Goal: Task Accomplishment & Management: Complete application form

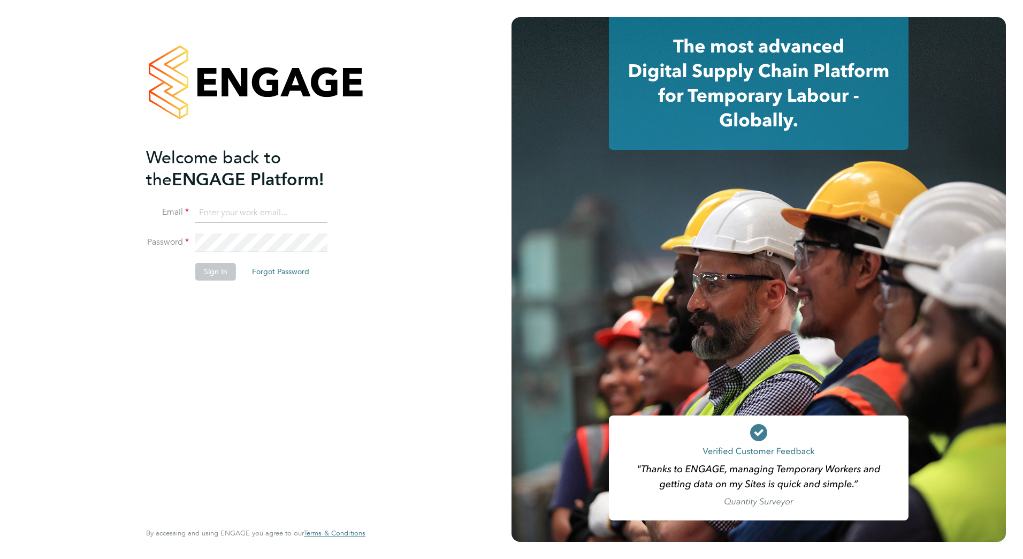
type input "[PERSON_NAME][EMAIL_ADDRESS][PERSON_NAME][DOMAIN_NAME]"
click at [379, 317] on div "Welcome back to the ENGAGE Platform! Email paul.griffiths@vistry.co.uk Password…" at bounding box center [256, 279] width 262 height 559
click at [214, 270] on button "Sign In" at bounding box center [215, 271] width 41 height 17
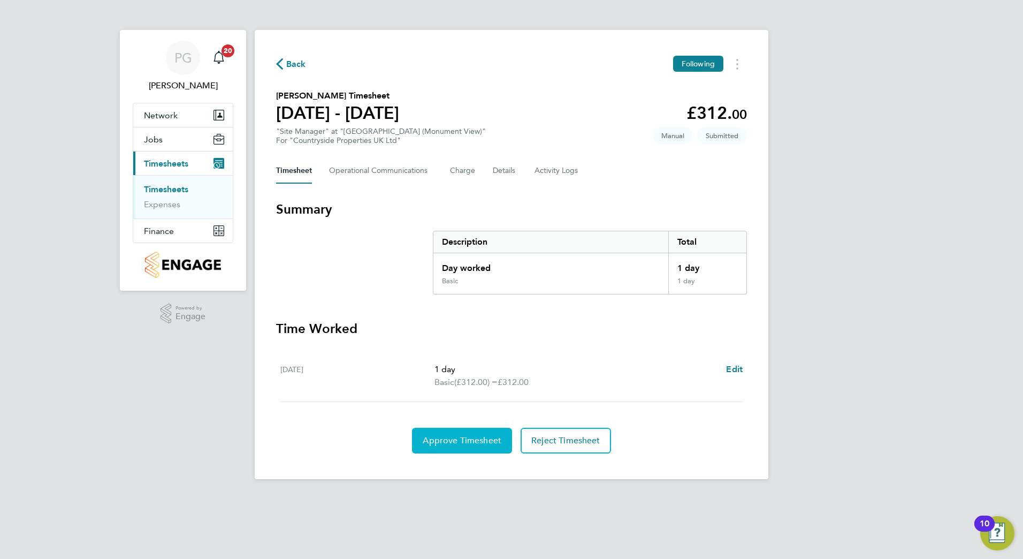
click at [439, 433] on button "Approve Timesheet" at bounding box center [462, 441] width 100 height 26
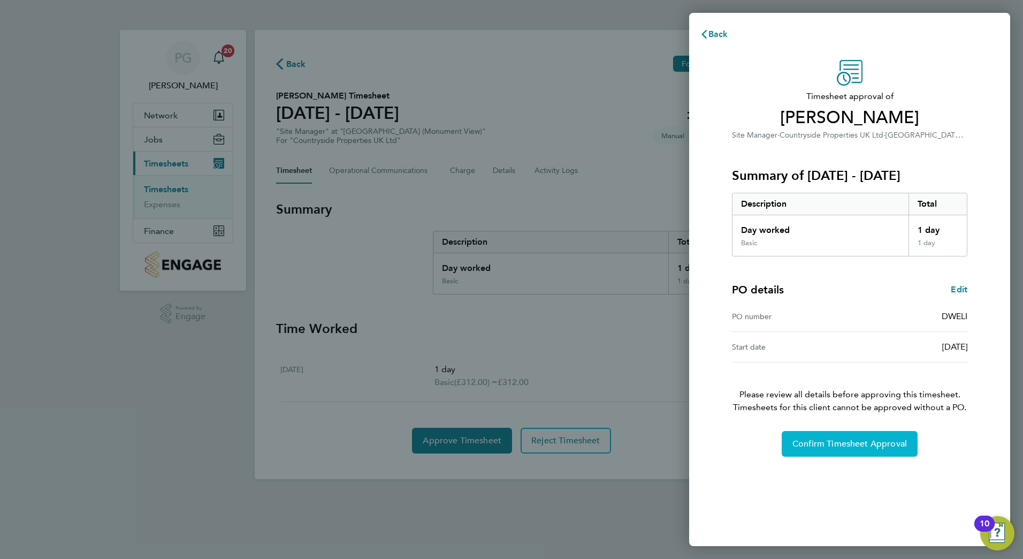
click at [849, 451] on button "Confirm Timesheet Approval" at bounding box center [850, 444] width 136 height 26
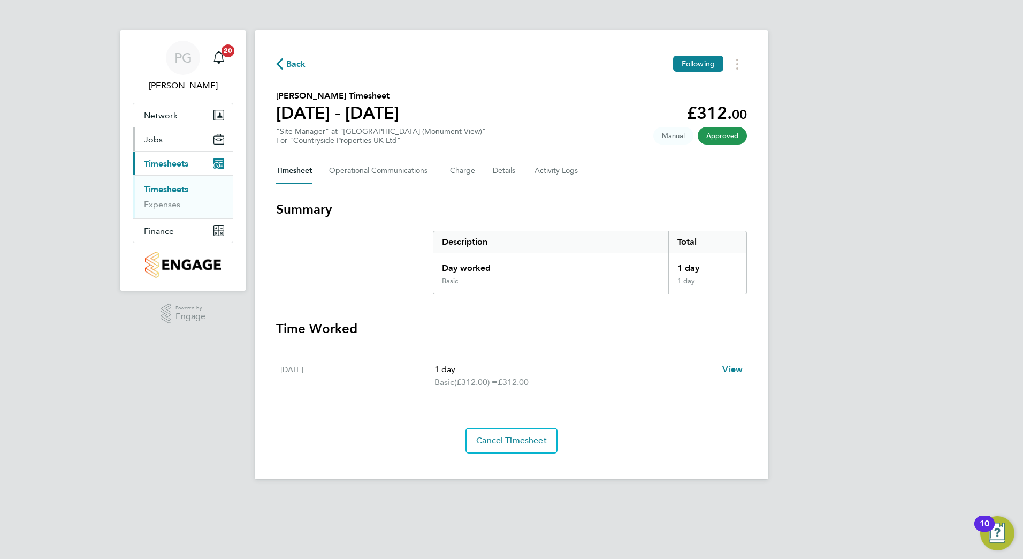
click at [155, 135] on span "Jobs" at bounding box center [153, 139] width 19 height 10
click at [161, 166] on link "Vacancies" at bounding box center [163, 165] width 38 height 10
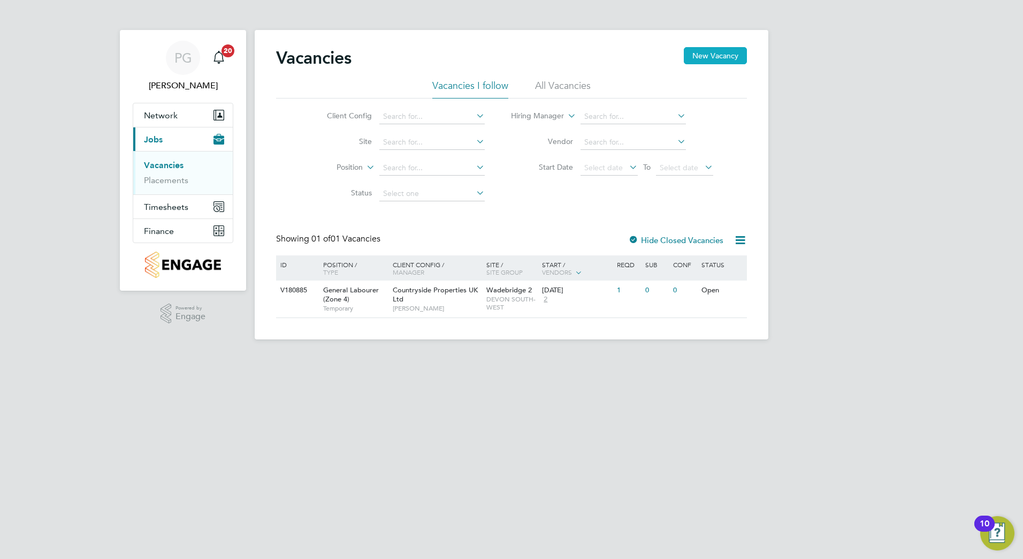
click at [722, 58] on button "New Vacancy" at bounding box center [715, 55] width 63 height 17
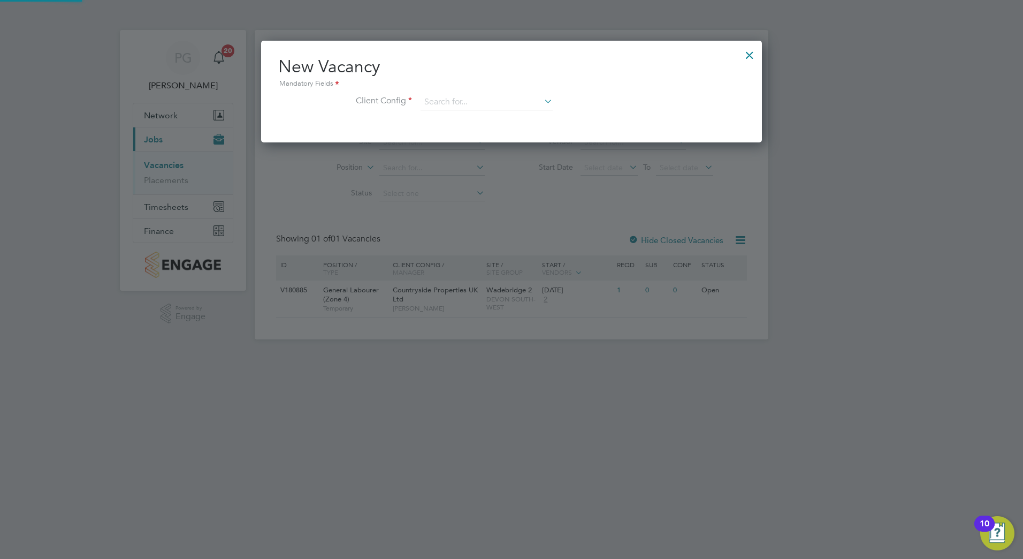
scroll to position [102, 501]
click at [475, 95] on input at bounding box center [487, 102] width 132 height 16
click at [485, 227] on li "Countryside Properties UK Ltd" at bounding box center [557, 233] width 274 height 14
type input "Countryside Properties UK Ltd"
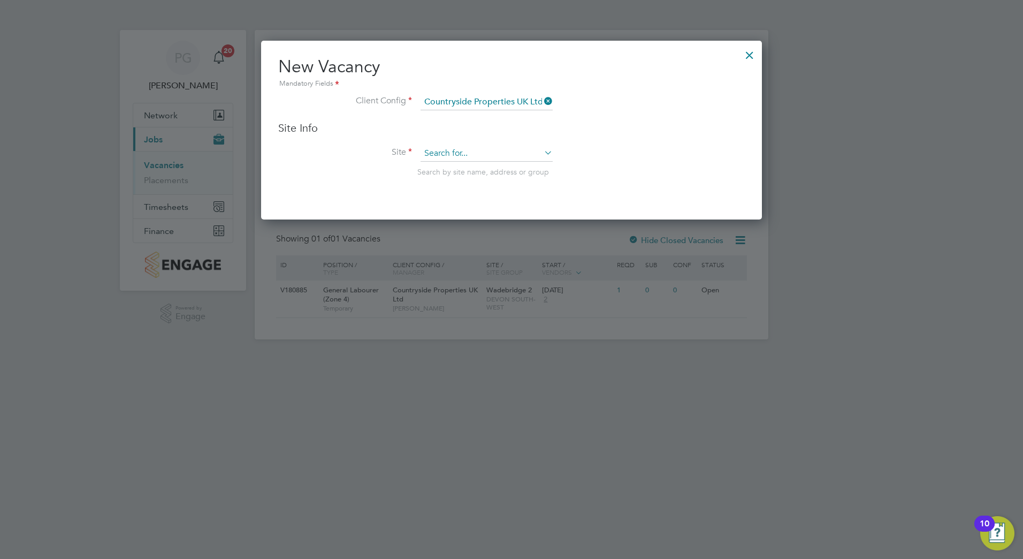
click at [473, 159] on input at bounding box center [487, 154] width 132 height 16
click at [473, 184] on li "Wellingto n (Monument View)" at bounding box center [486, 183] width 133 height 14
type input "[GEOGRAPHIC_DATA] (Monument View)"
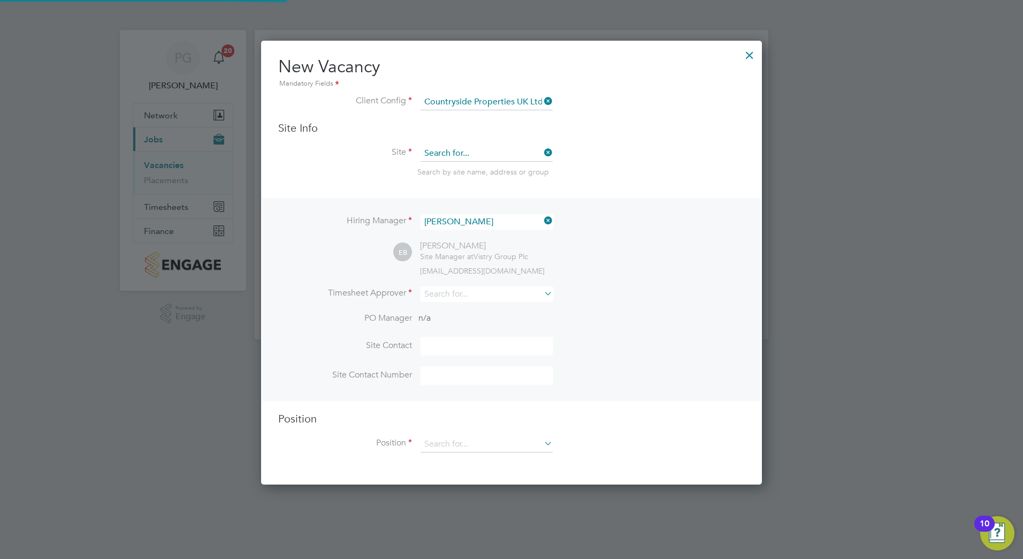
click at [488, 154] on input at bounding box center [487, 154] width 132 height 16
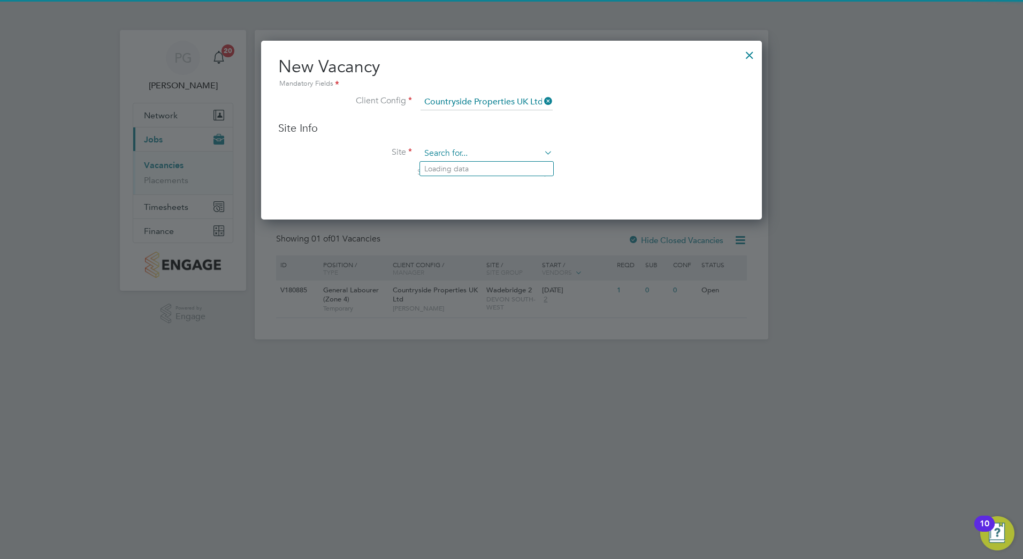
scroll to position [179, 501]
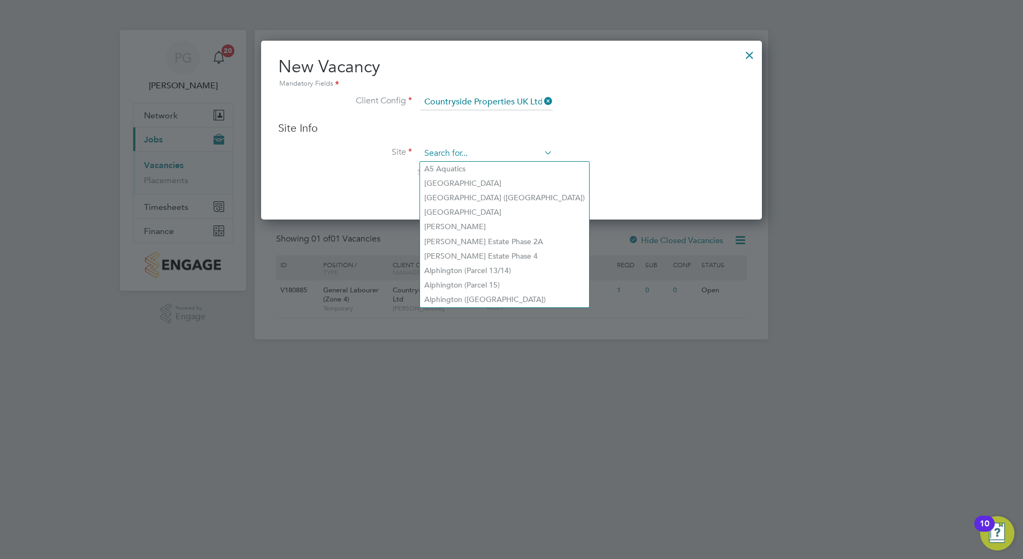
click at [488, 154] on input at bounding box center [487, 154] width 132 height 16
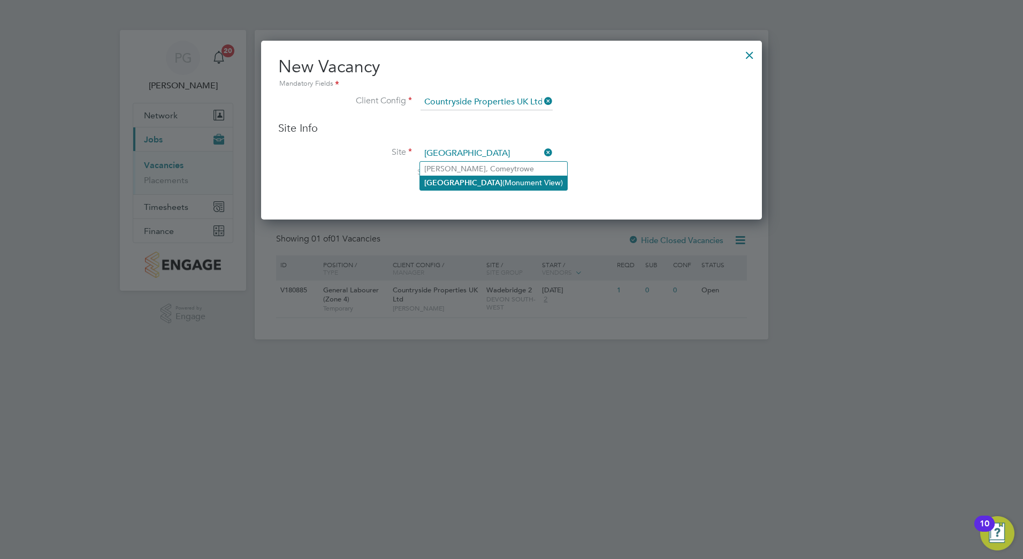
click at [474, 183] on li "Wellington (Monument View)" at bounding box center [493, 183] width 147 height 14
type input "[GEOGRAPHIC_DATA] (Monument View)"
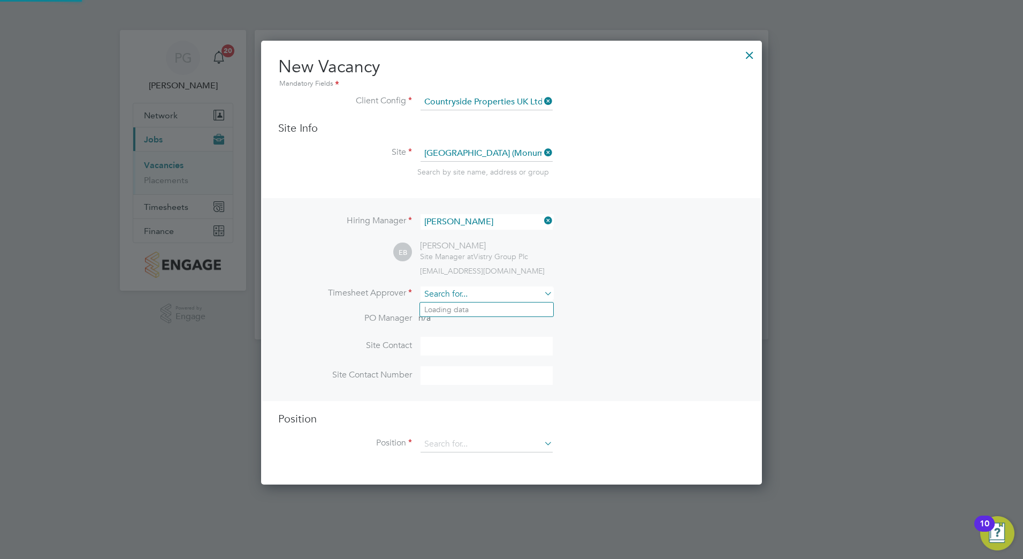
click at [486, 299] on input at bounding box center [487, 294] width 132 height 16
click at [476, 320] on li "Paul Gr iffiths" at bounding box center [486, 324] width 133 height 14
type input "[PERSON_NAME]"
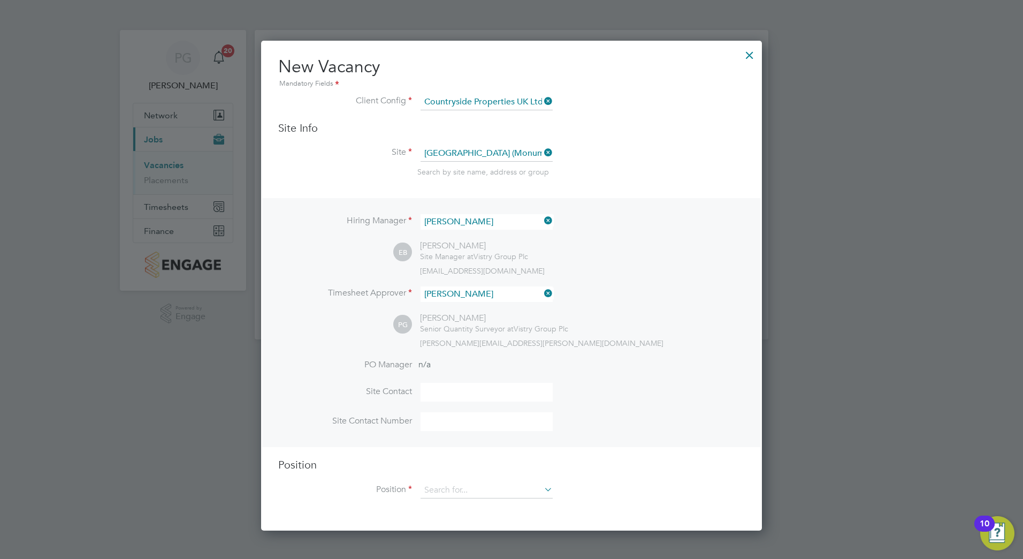
click at [490, 347] on span "paul.griffiths@vistry.co.uk" at bounding box center [542, 343] width 244 height 10
click at [486, 493] on input at bounding box center [487, 490] width 132 height 16
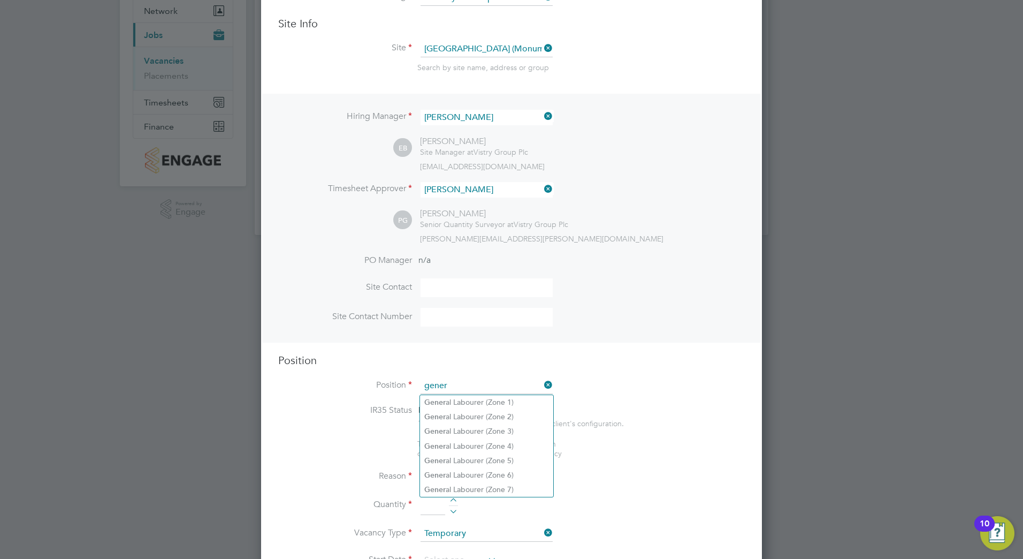
scroll to position [107, 0]
click at [506, 445] on li "Gener al Labourer (Zone 4)" at bounding box center [486, 443] width 133 height 14
type input "General Labourer (Zone 4)"
type textarea "- General site labouring duties - Supporting the trades on site - Moving materi…"
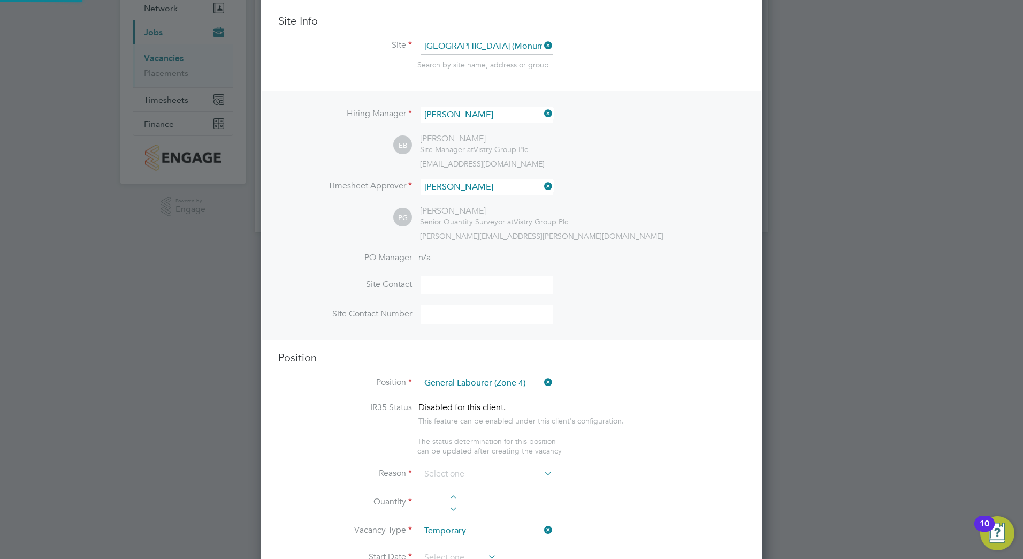
click at [591, 436] on li "IR35 Status Disabled for this client. This feature can be enabled under this cl…" at bounding box center [511, 419] width 467 height 34
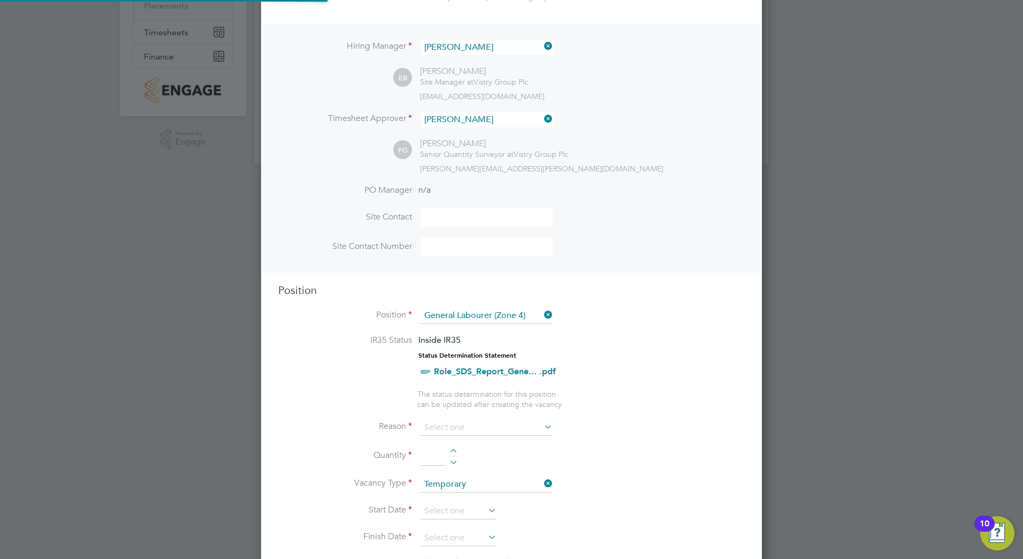
scroll to position [214, 0]
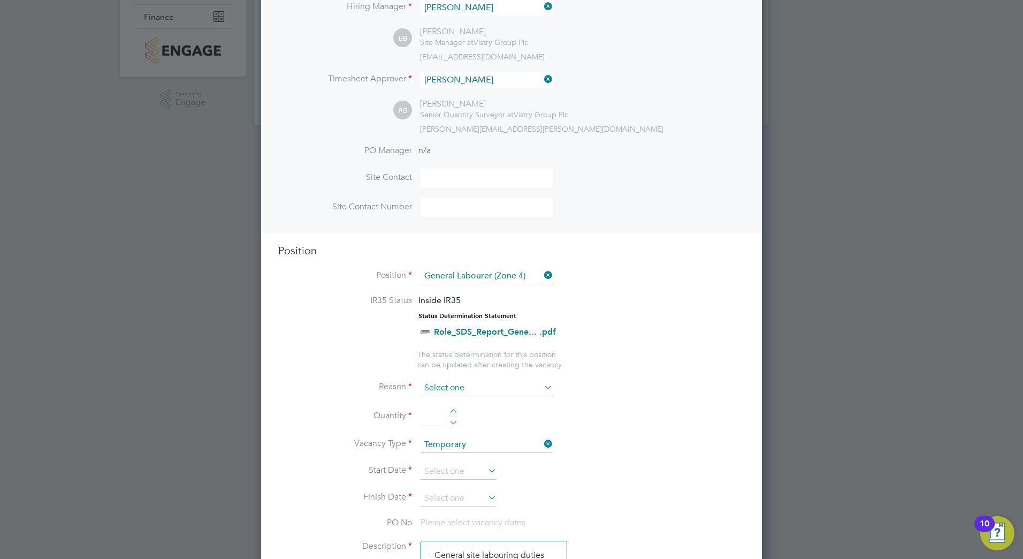
click at [473, 391] on input at bounding box center [487, 388] width 132 height 16
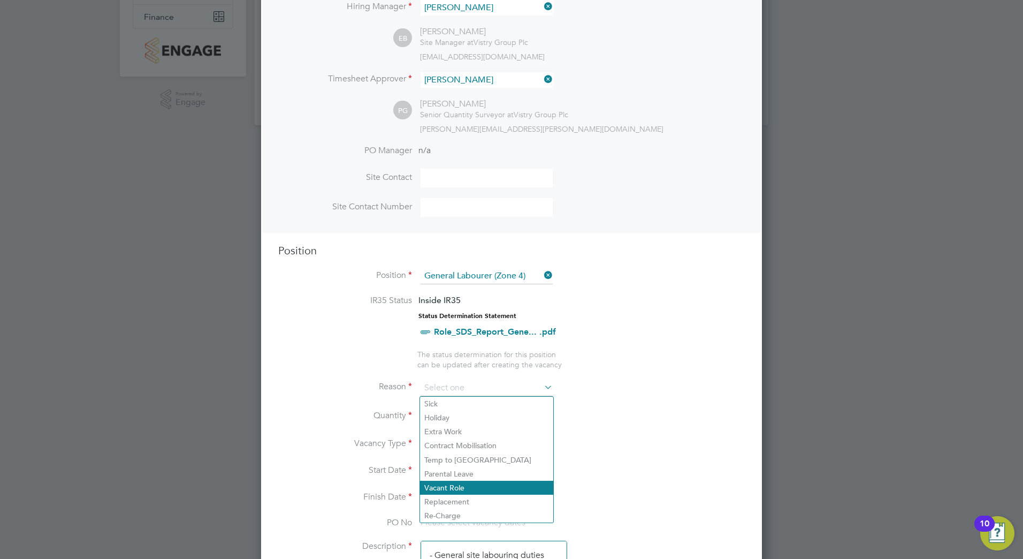
click at [443, 487] on li "Vacant Role" at bounding box center [486, 488] width 133 height 14
type input "Vacant Role"
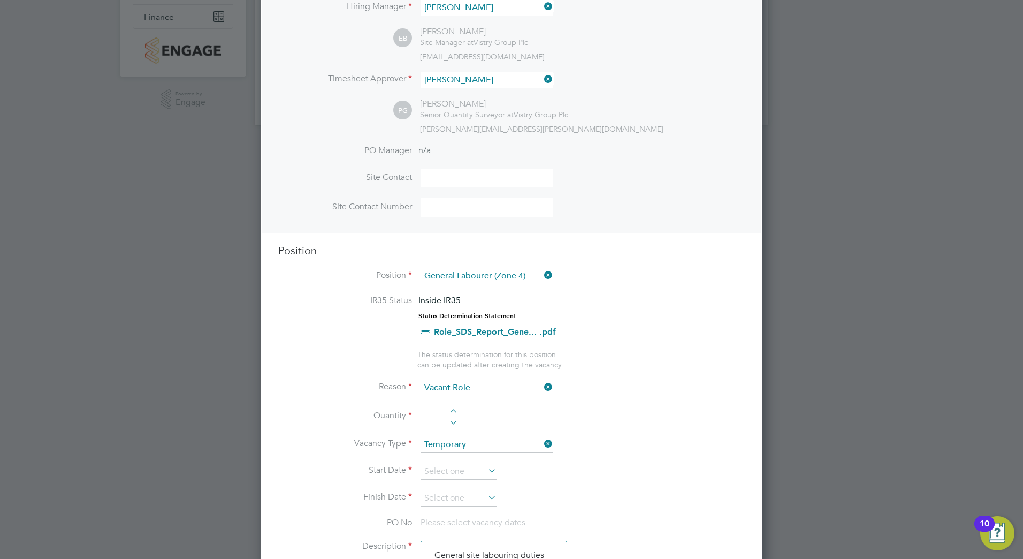
click at [431, 422] on input at bounding box center [433, 416] width 25 height 19
type input "1"
click at [620, 422] on li "Quantity 1" at bounding box center [511, 422] width 467 height 30
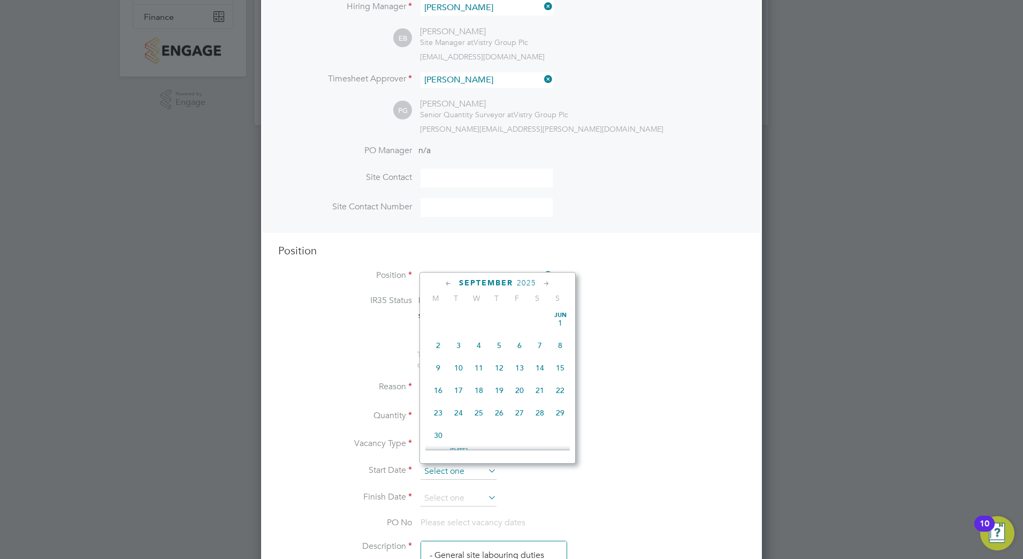
click at [475, 478] on input at bounding box center [459, 471] width 76 height 16
click at [439, 367] on span "29" at bounding box center [438, 357] width 20 height 20
type input "29 Sep 2025"
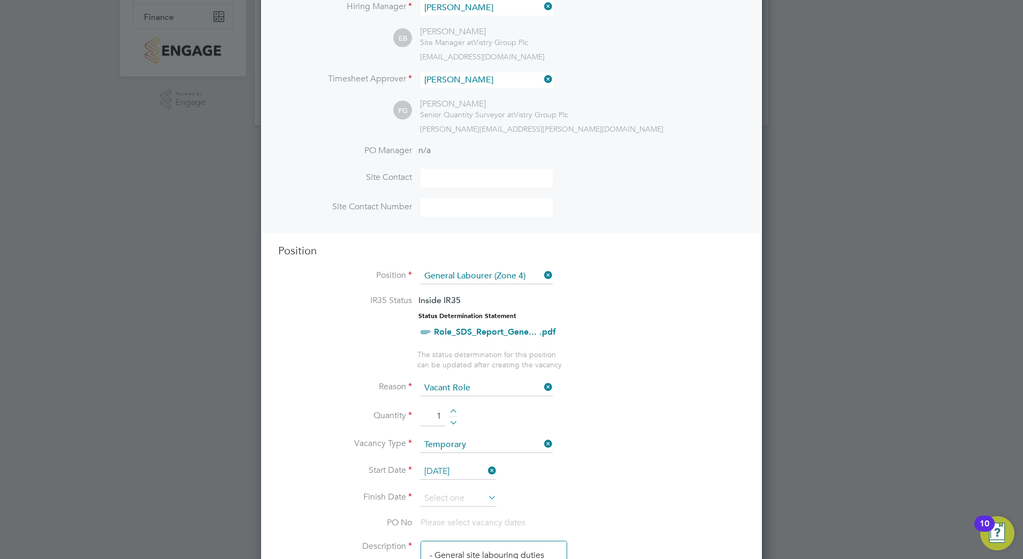
click at [455, 490] on li "Start Date 29 Sep 2025" at bounding box center [511, 476] width 467 height 27
click at [451, 497] on input at bounding box center [459, 498] width 76 height 16
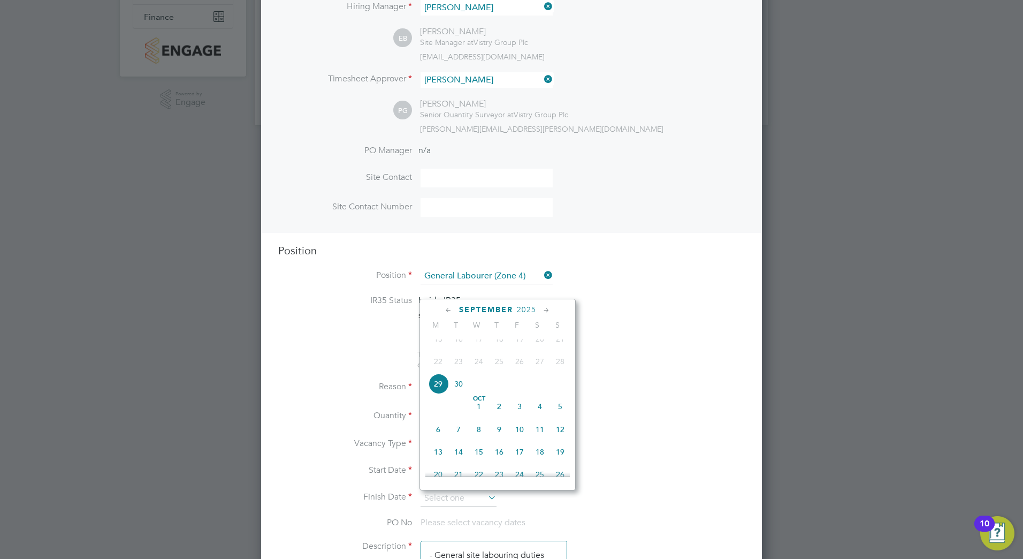
click at [539, 437] on span "11" at bounding box center [540, 429] width 20 height 20
type input "11 Oct 2025"
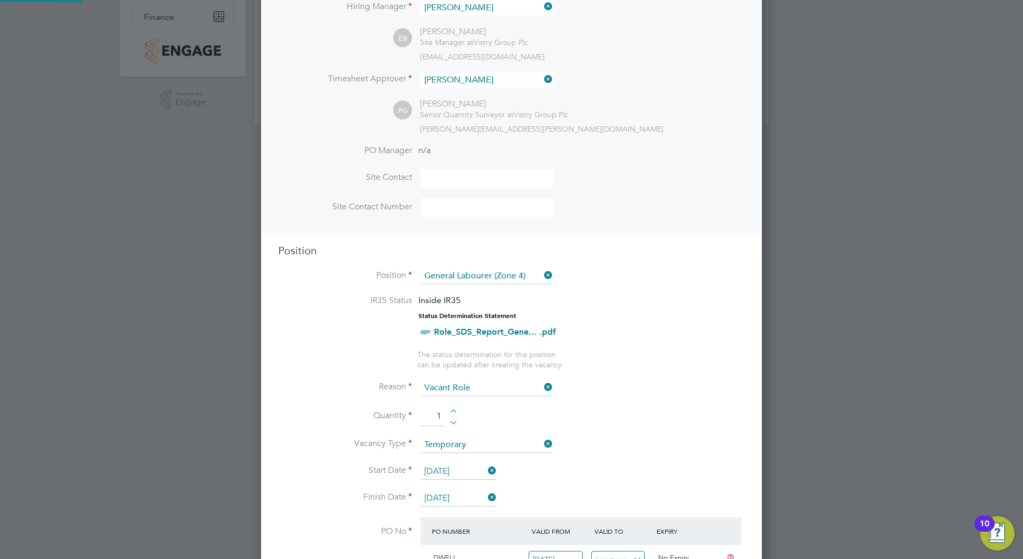
scroll to position [18, 101]
click at [651, 429] on li "Quantity 1" at bounding box center [511, 422] width 467 height 30
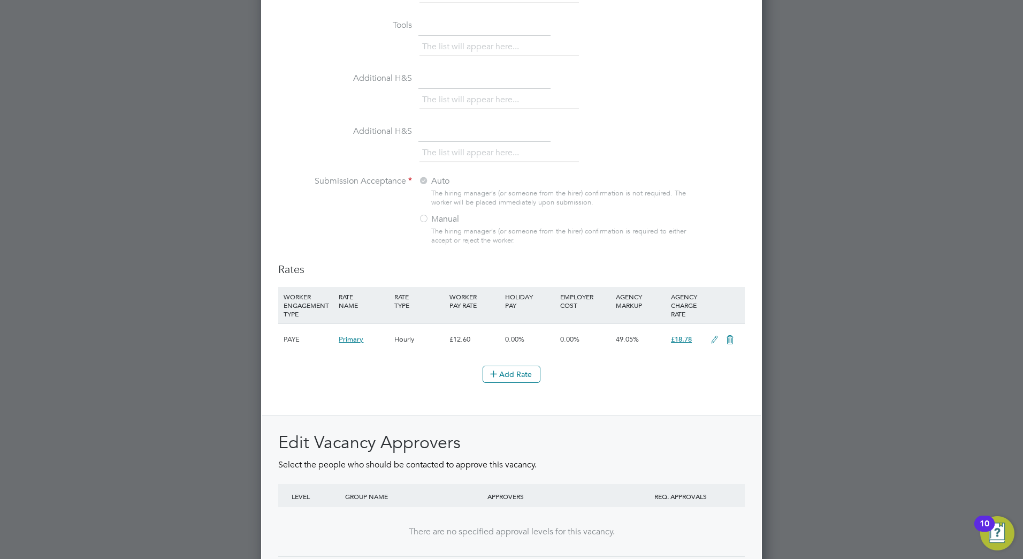
scroll to position [1098, 0]
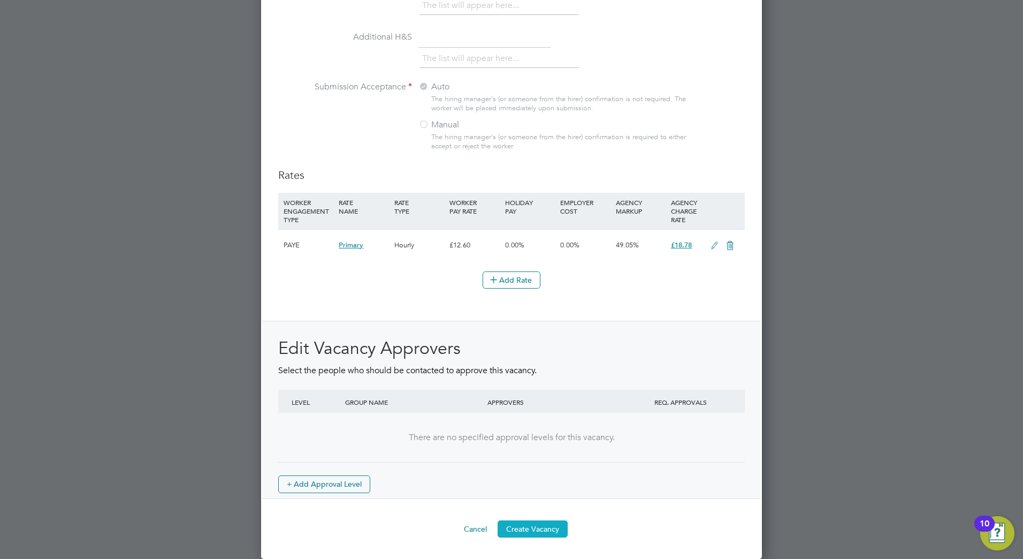
click at [529, 529] on button "Create Vacancy" at bounding box center [533, 528] width 70 height 17
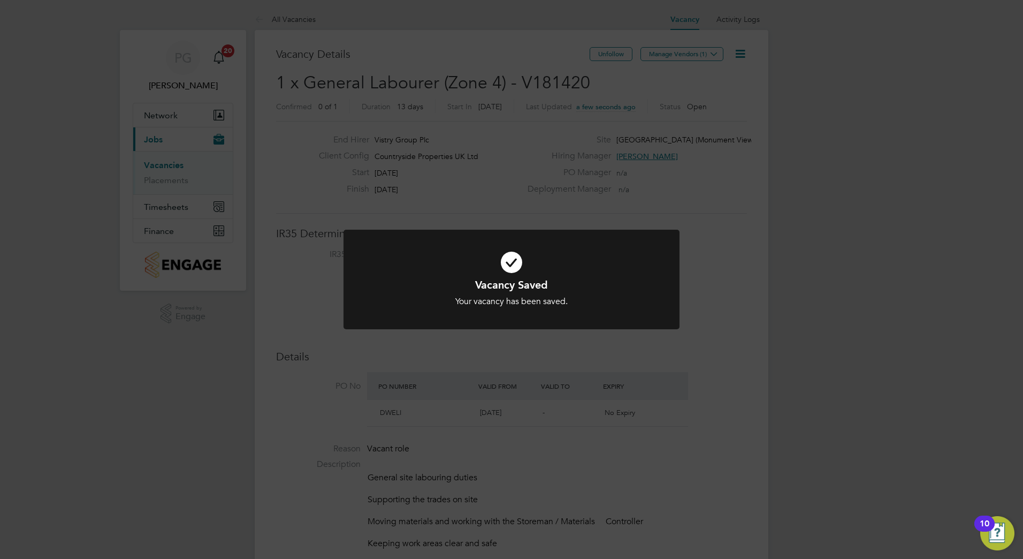
click at [717, 230] on div "Vacancy Saved Your vacancy has been saved. Cancel Okay" at bounding box center [511, 279] width 1023 height 559
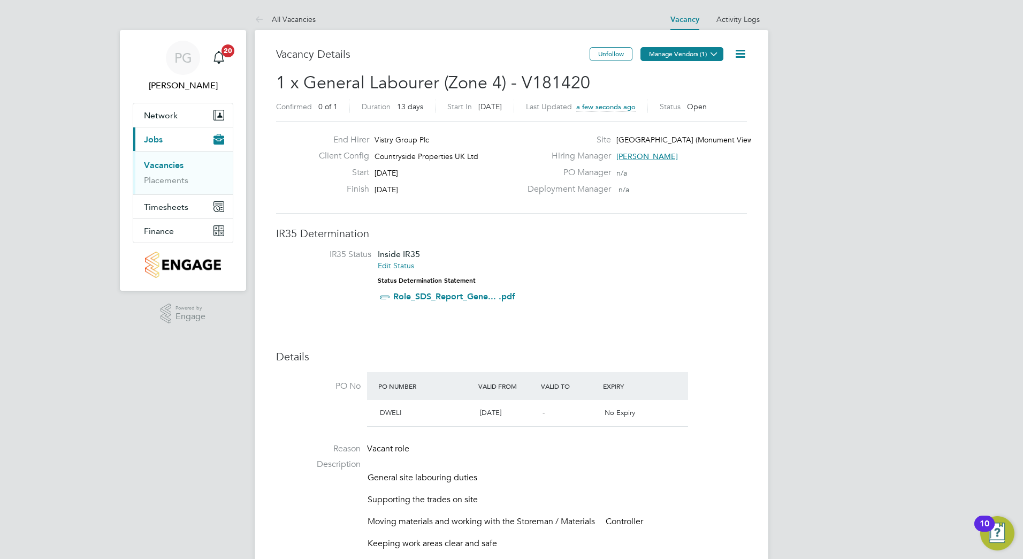
click at [668, 49] on button "Manage Vendors (1)" at bounding box center [682, 54] width 83 height 14
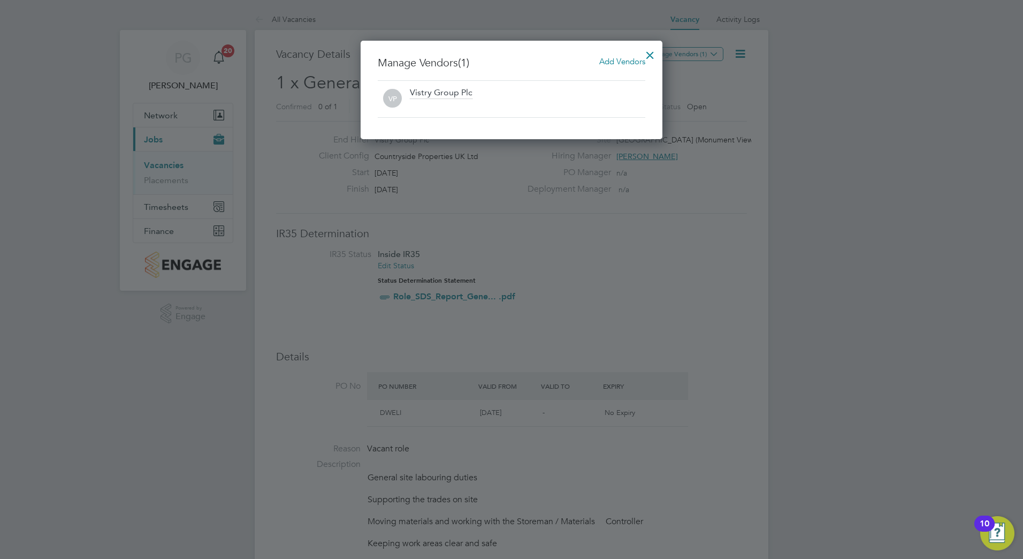
click at [625, 56] on div "Add Vendors" at bounding box center [622, 62] width 46 height 12
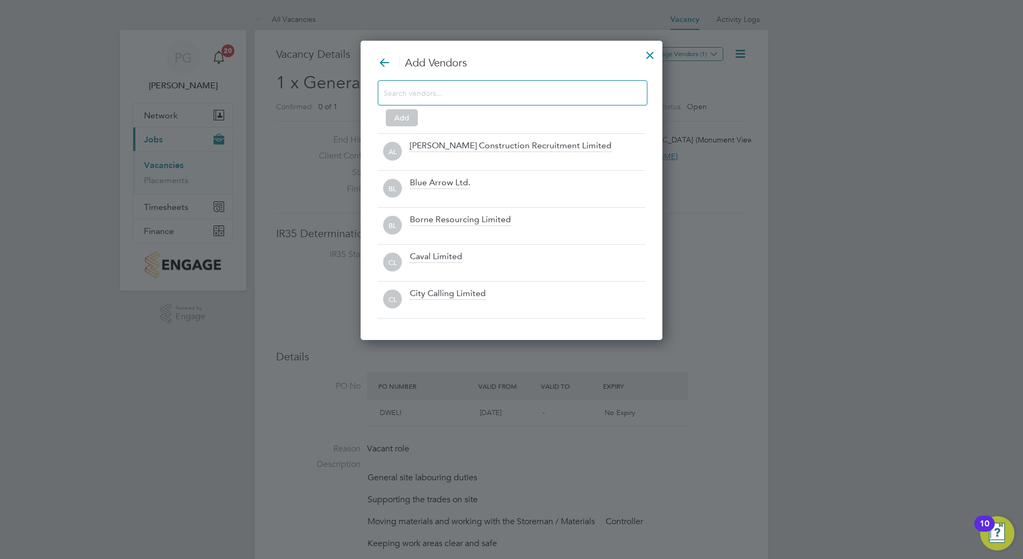
click at [582, 85] on div at bounding box center [513, 92] width 270 height 25
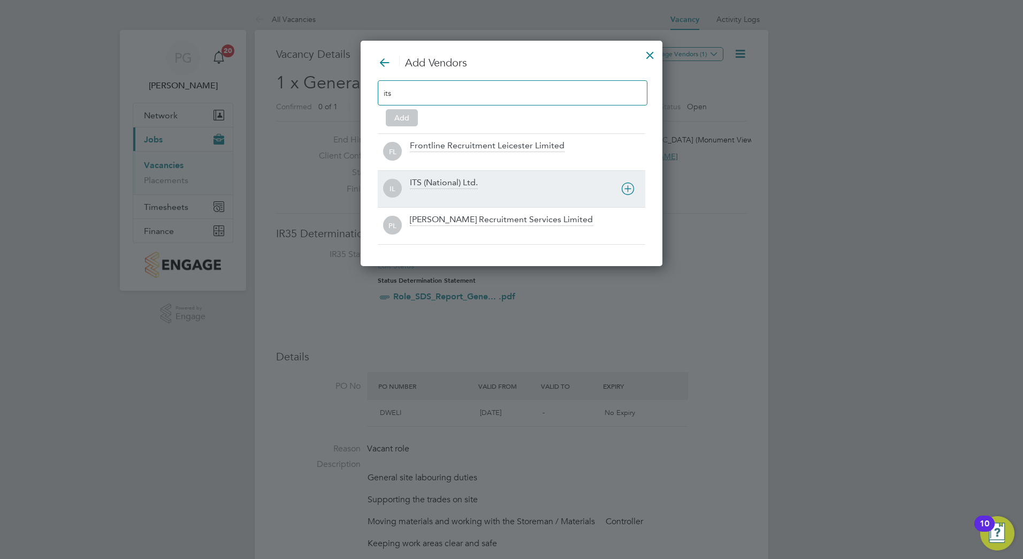
type input "its"
click at [450, 186] on div "ITS (National) Ltd." at bounding box center [444, 183] width 68 height 12
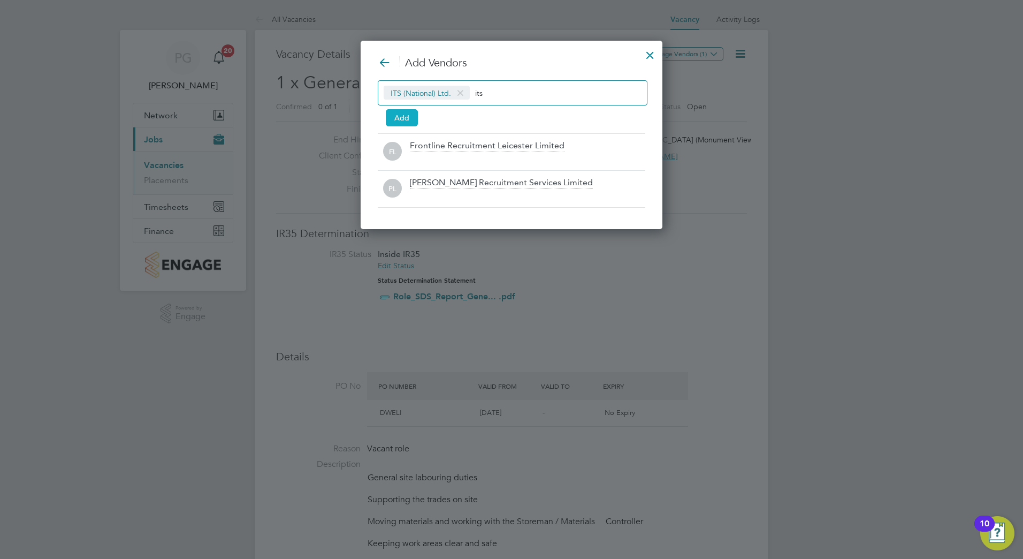
click at [402, 113] on button "Add" at bounding box center [402, 117] width 32 height 17
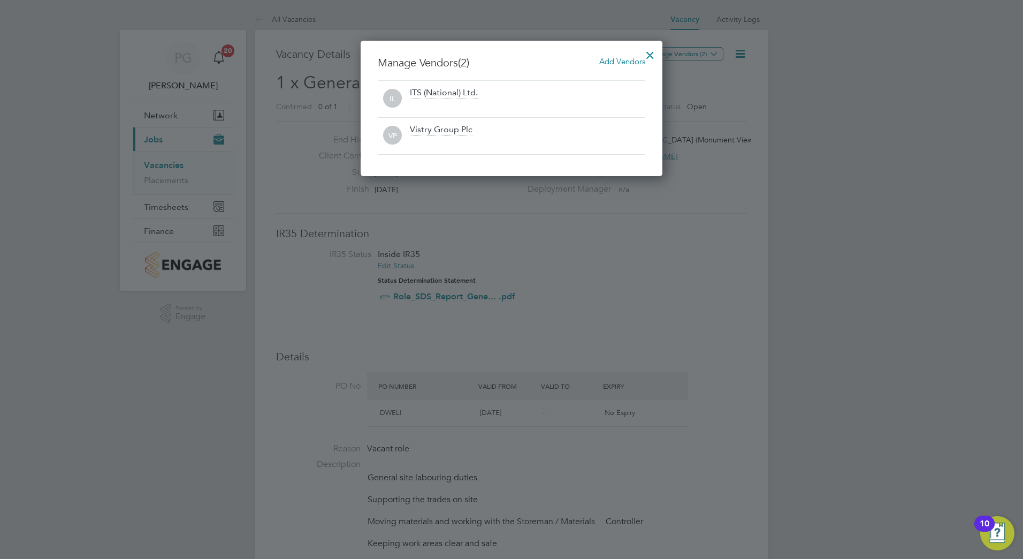
click at [653, 56] on div at bounding box center [650, 52] width 19 height 19
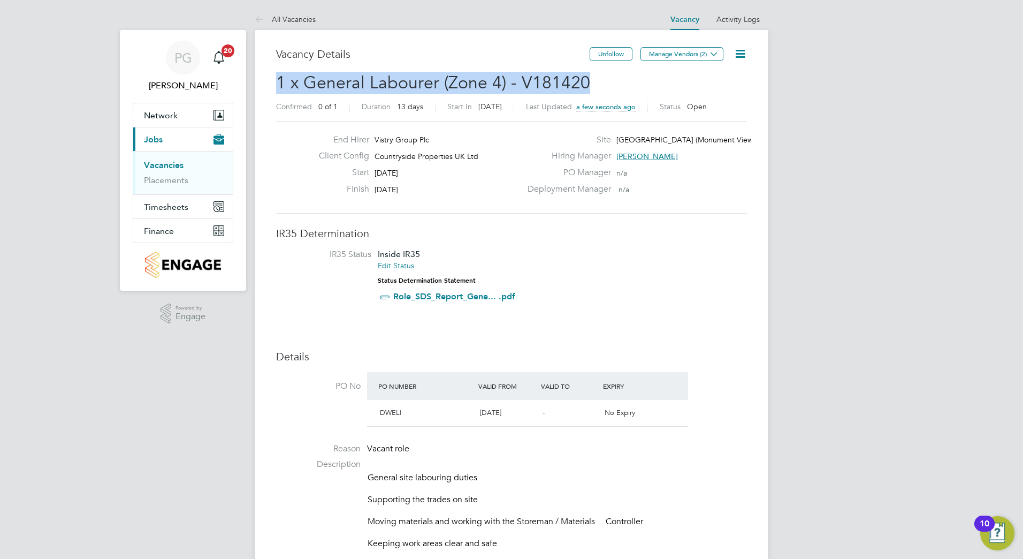
drag, startPoint x: 588, startPoint y: 85, endPoint x: 271, endPoint y: 86, distance: 316.8
copy span "1 x General Labourer (Zone 4) - V181420"
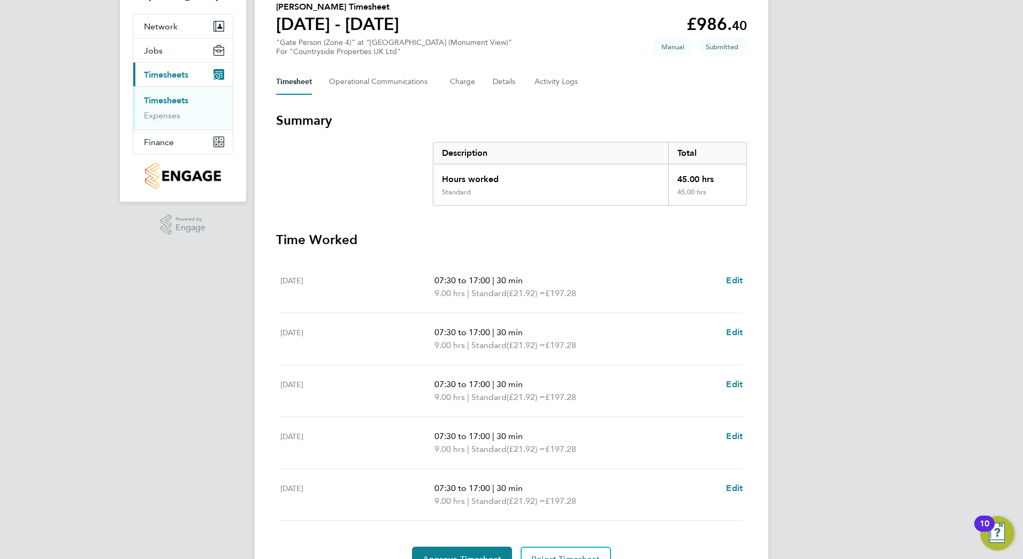
scroll to position [145, 0]
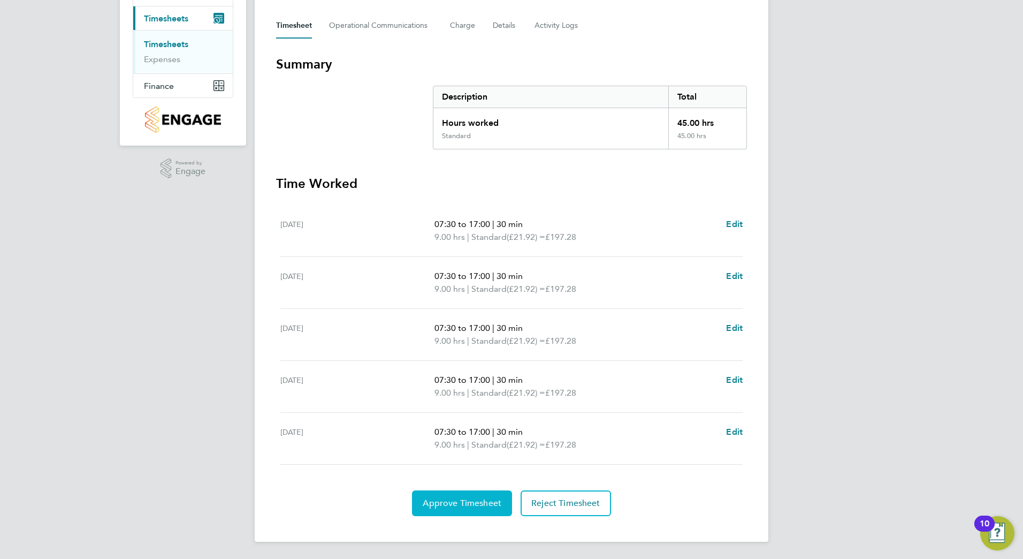
click at [467, 512] on button "Approve Timesheet" at bounding box center [462, 503] width 100 height 26
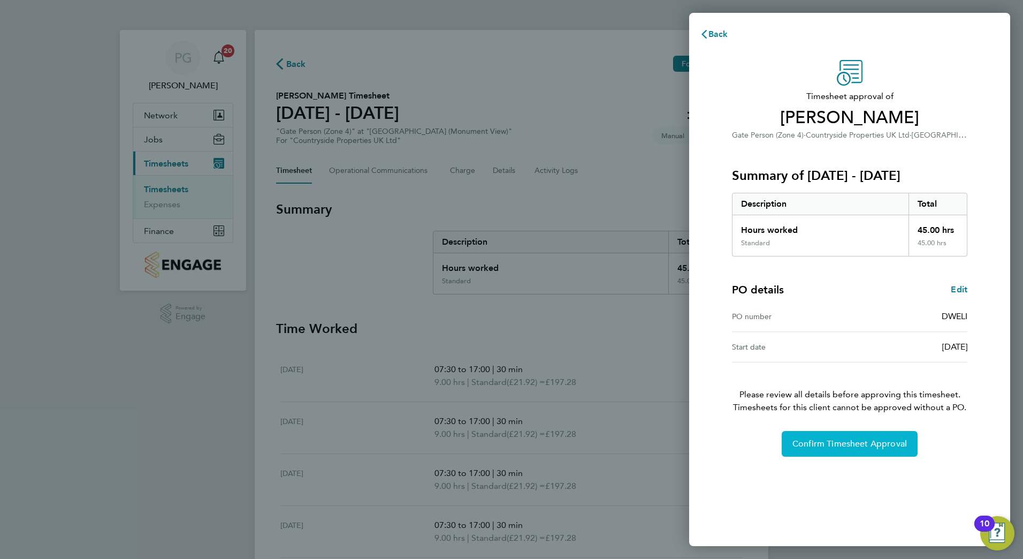
click at [816, 439] on span "Confirm Timesheet Approval" at bounding box center [850, 443] width 115 height 11
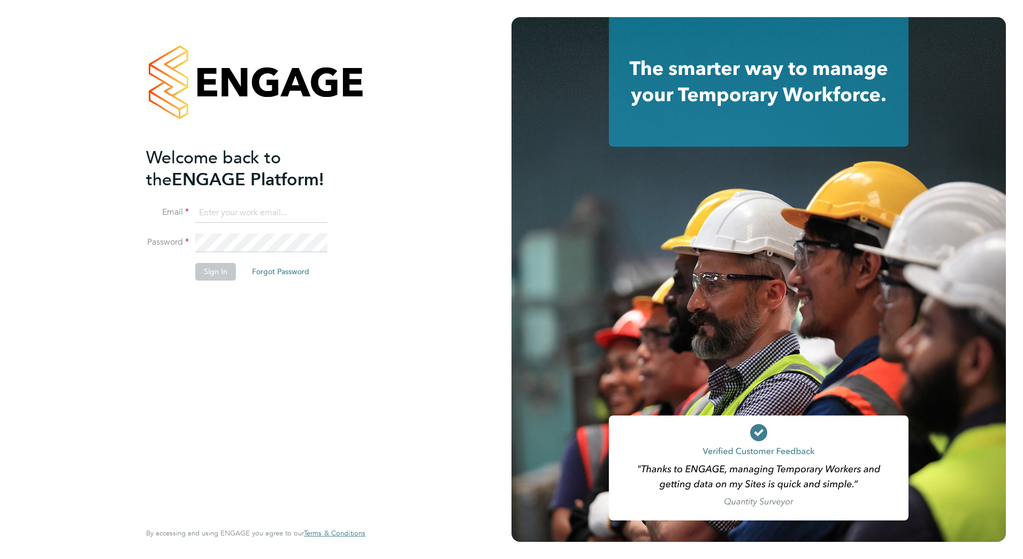
type input "[PERSON_NAME][EMAIL_ADDRESS][PERSON_NAME][DOMAIN_NAME]"
drag, startPoint x: 158, startPoint y: 309, endPoint x: 237, endPoint y: 276, distance: 85.6
click at [159, 309] on div "Welcome back to the ENGAGE Platform! Email paul.griffiths@vistry.co.uk Password…" at bounding box center [250, 333] width 209 height 372
click at [233, 273] on button "Sign In" at bounding box center [215, 271] width 41 height 17
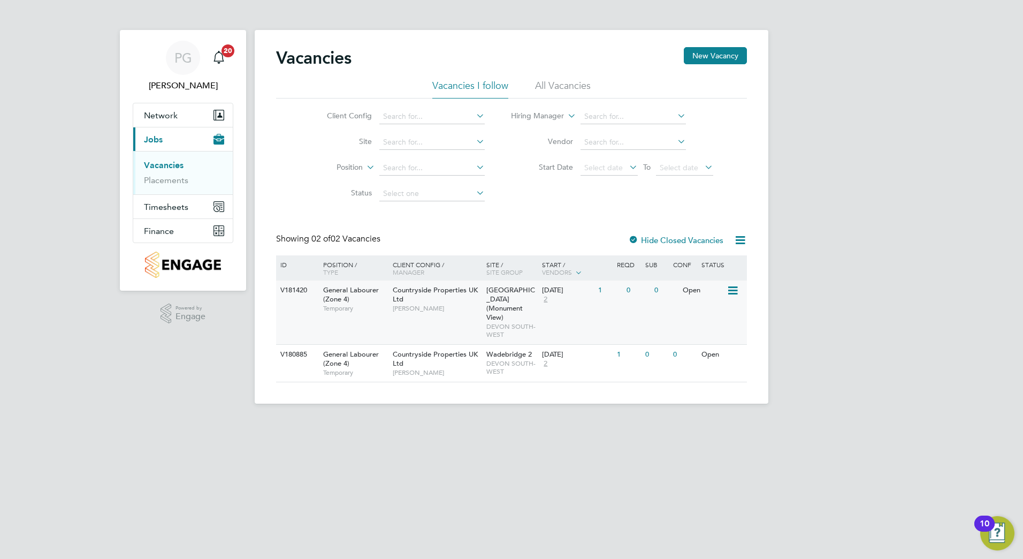
click at [736, 289] on icon at bounding box center [732, 290] width 11 height 13
click at [688, 328] on li "Edit" at bounding box center [706, 330] width 62 height 15
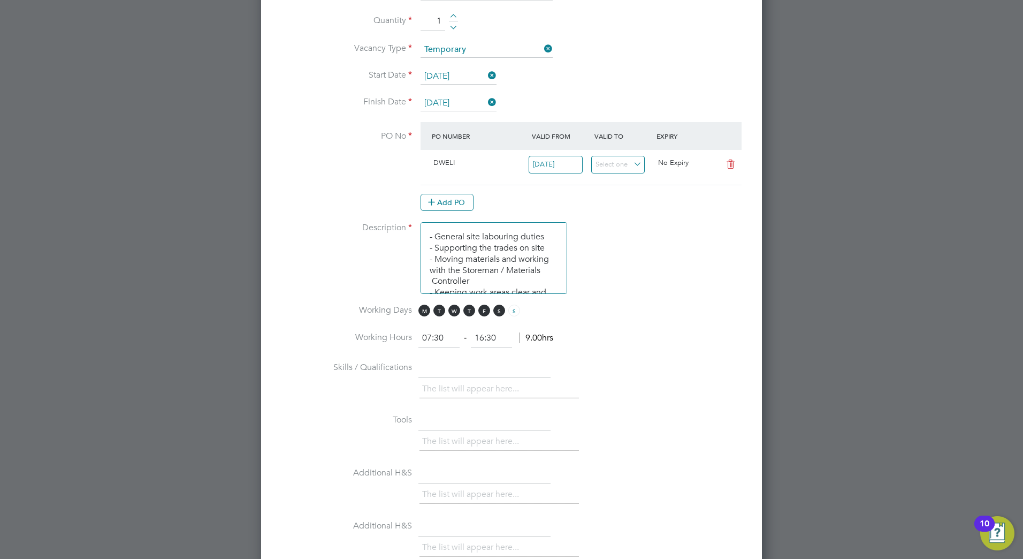
scroll to position [877, 0]
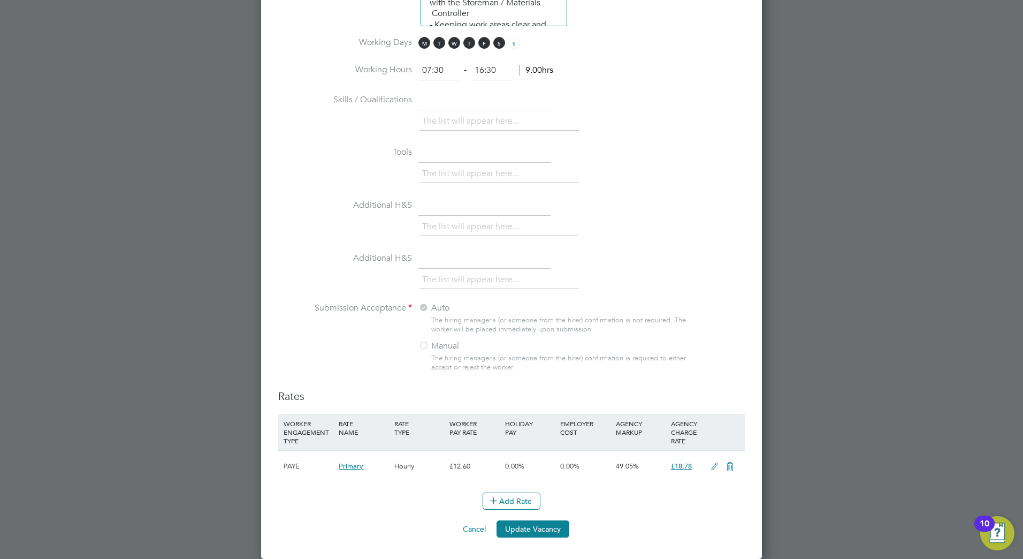
click at [477, 530] on button "Cancel" at bounding box center [474, 528] width 40 height 17
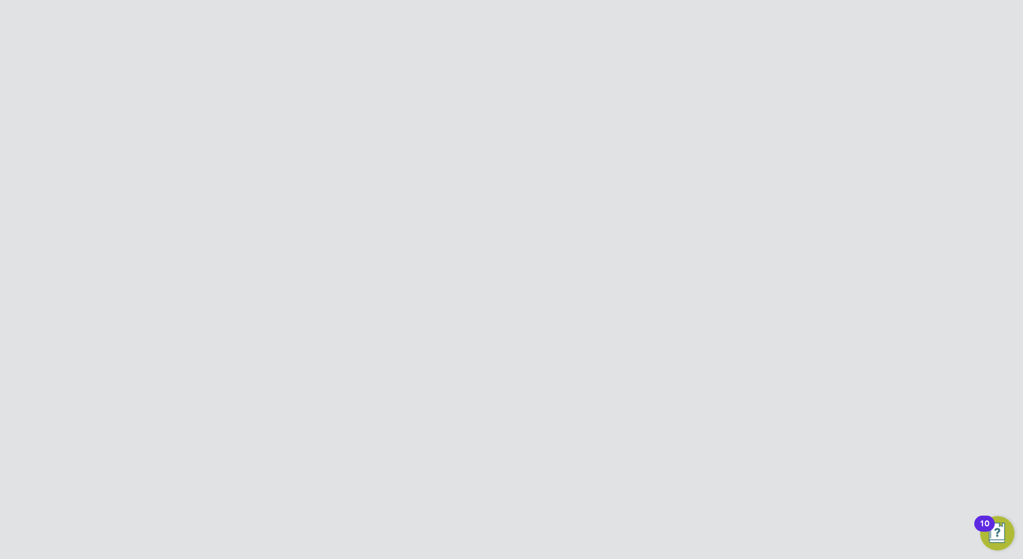
scroll to position [0, 0]
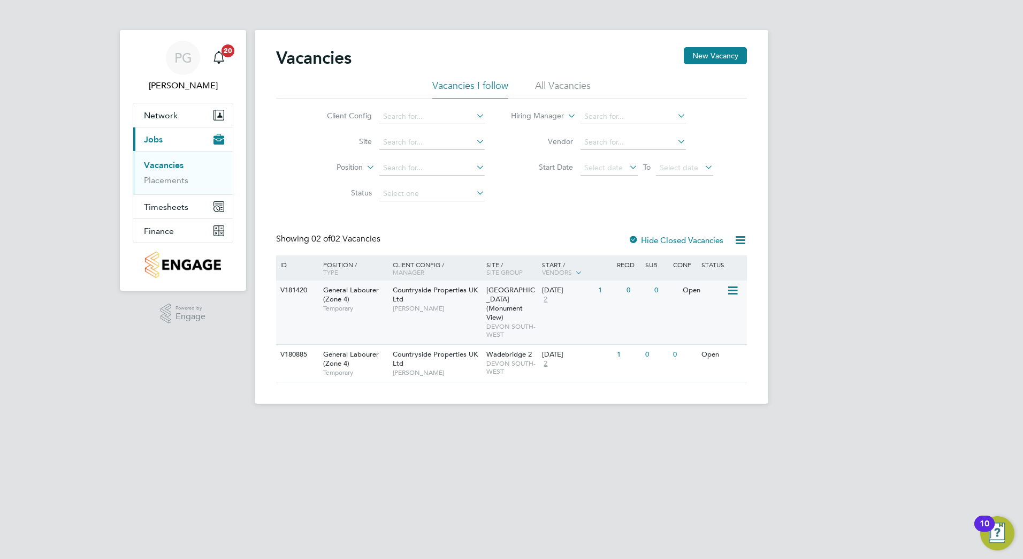
click at [735, 290] on icon at bounding box center [732, 290] width 11 height 13
click at [706, 344] on li "Update Status" at bounding box center [706, 345] width 62 height 15
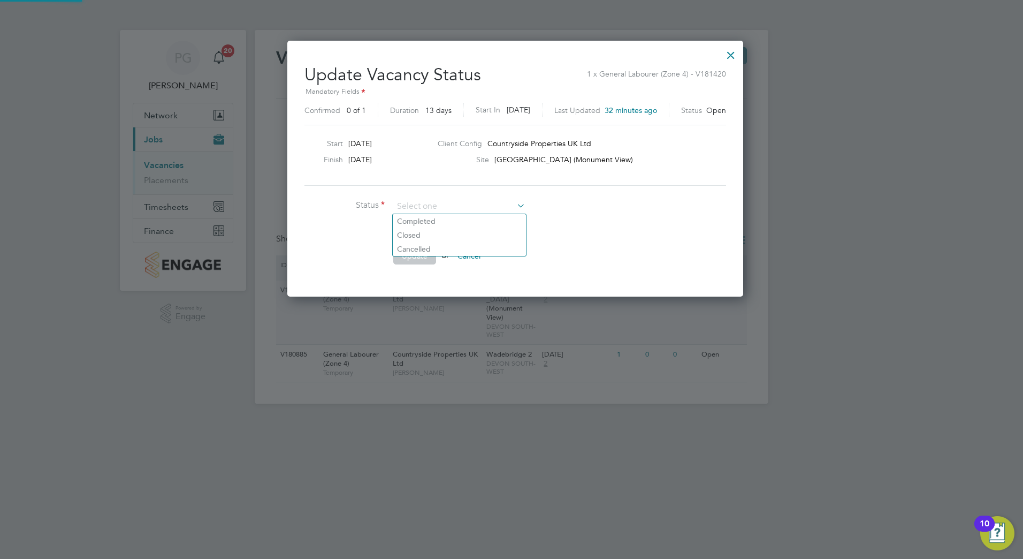
scroll to position [255, 449]
click at [435, 237] on li "Closed" at bounding box center [459, 235] width 133 height 14
type input "Closed"
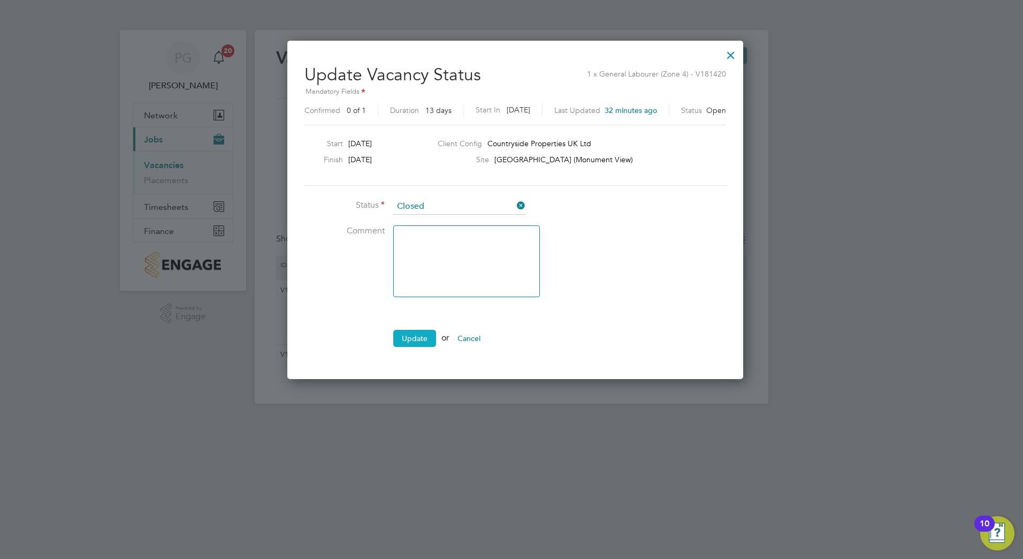
click at [421, 340] on button "Update" at bounding box center [414, 338] width 43 height 17
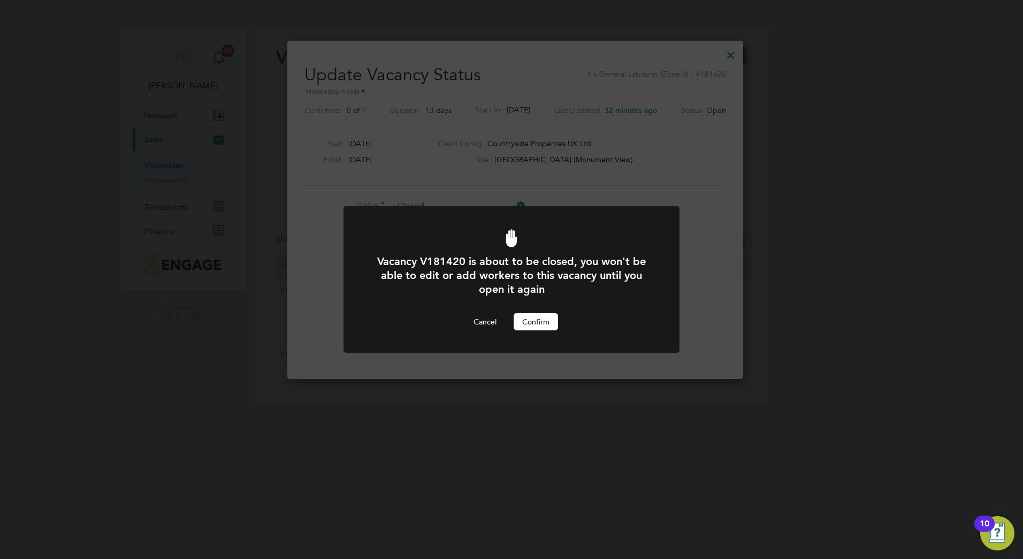
click at [533, 322] on button "Confirm" at bounding box center [536, 321] width 44 height 17
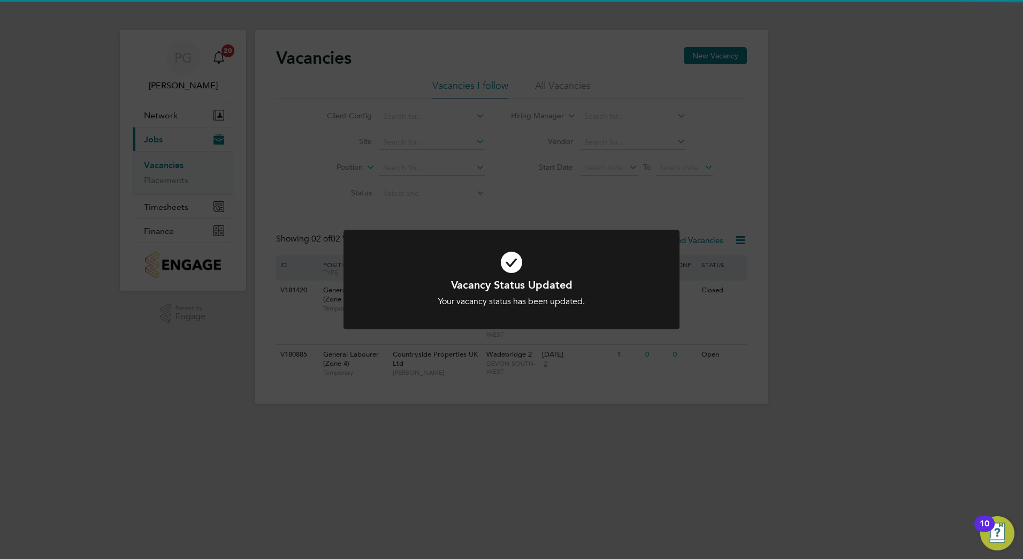
click at [586, 228] on div "Vacancy Status Updated Your vacancy status has been updated. Cancel Okay" at bounding box center [511, 279] width 1023 height 559
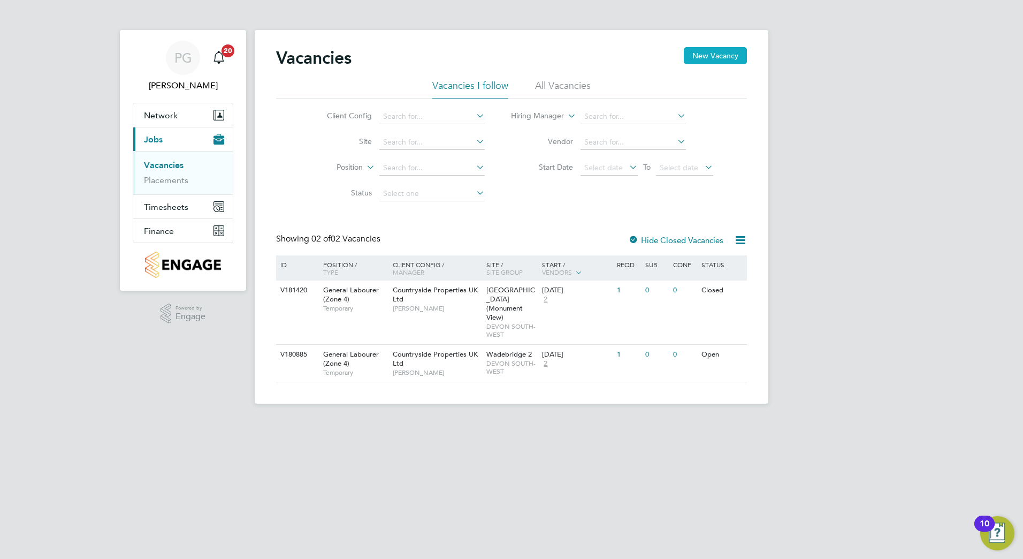
click at [693, 56] on button "New Vacancy" at bounding box center [715, 55] width 63 height 17
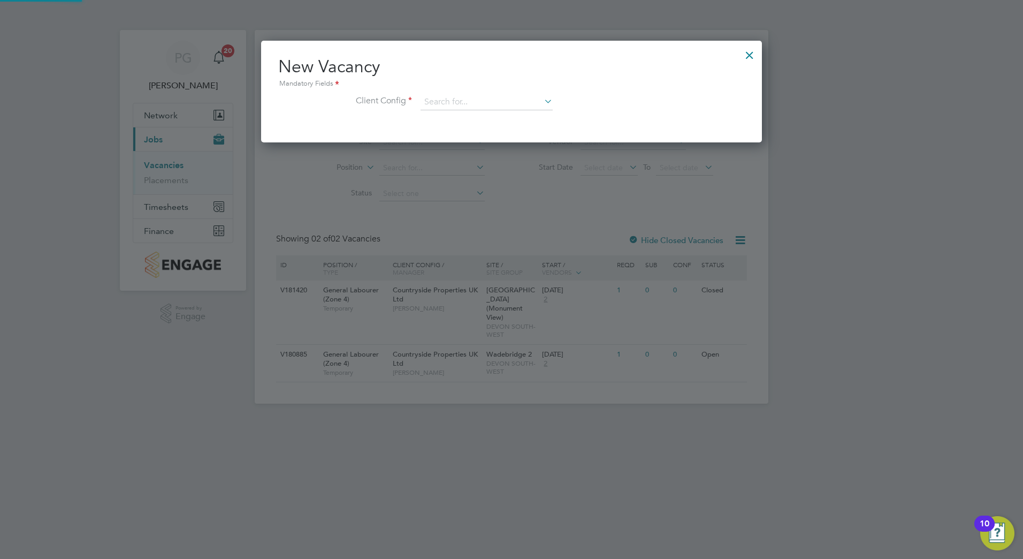
scroll to position [102, 501]
click at [421, 102] on li "Client Config" at bounding box center [511, 107] width 467 height 27
click at [435, 104] on input at bounding box center [487, 102] width 132 height 16
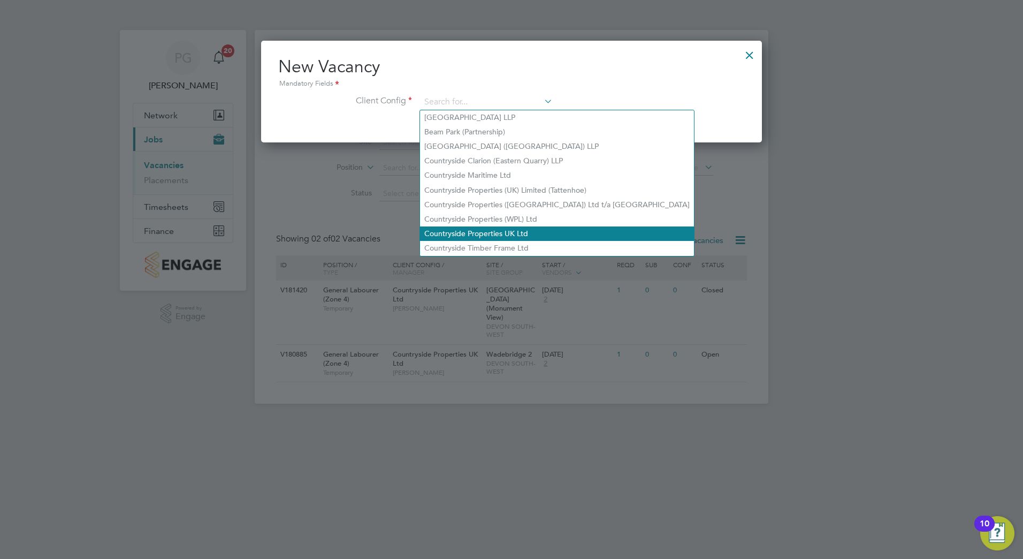
click at [475, 226] on li "Countryside Properties UK Ltd" at bounding box center [557, 233] width 274 height 14
type input "Countryside Properties UK Ltd"
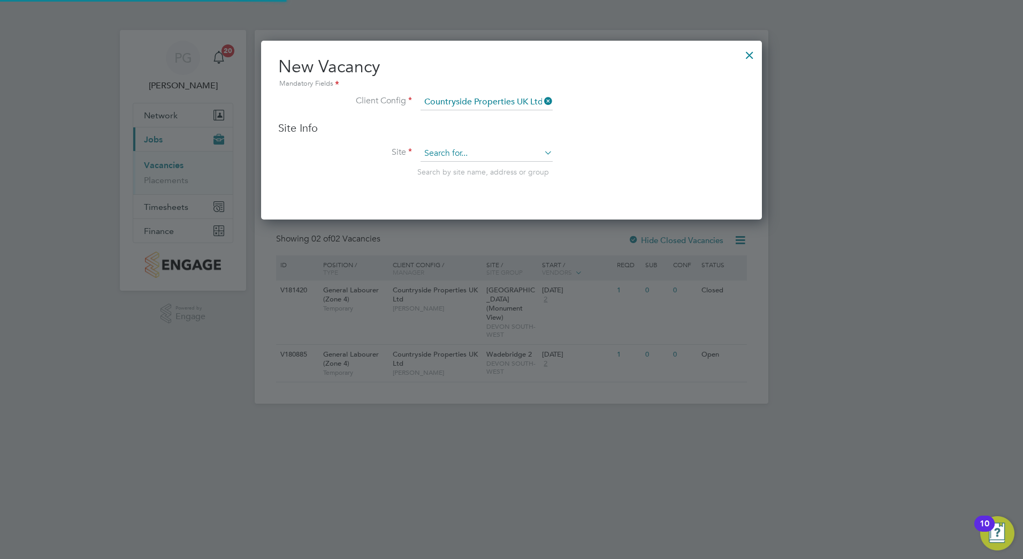
click at [468, 153] on input at bounding box center [487, 154] width 132 height 16
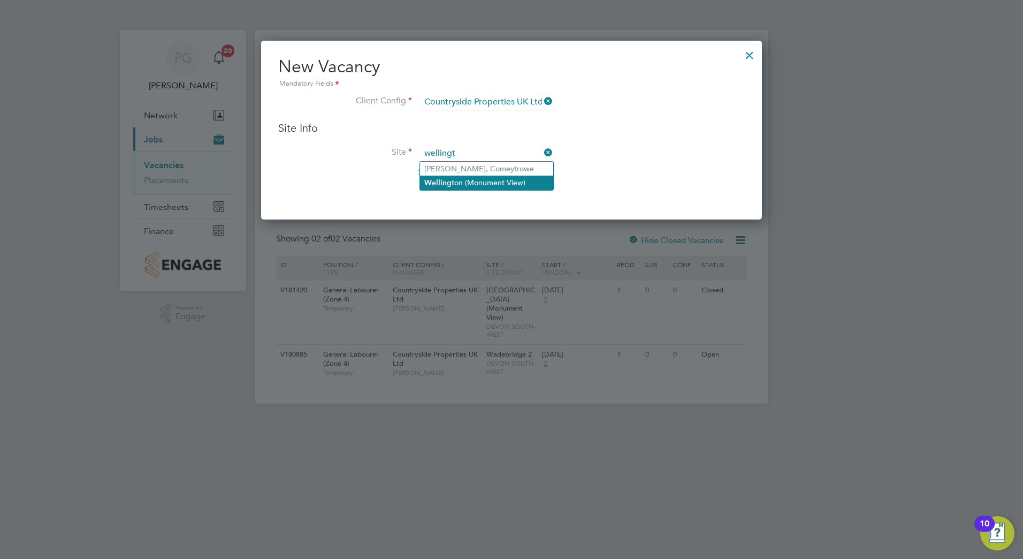
click at [464, 177] on li "Wellingt on (Monument View)" at bounding box center [486, 183] width 133 height 14
type input "[GEOGRAPHIC_DATA] (Monument View)"
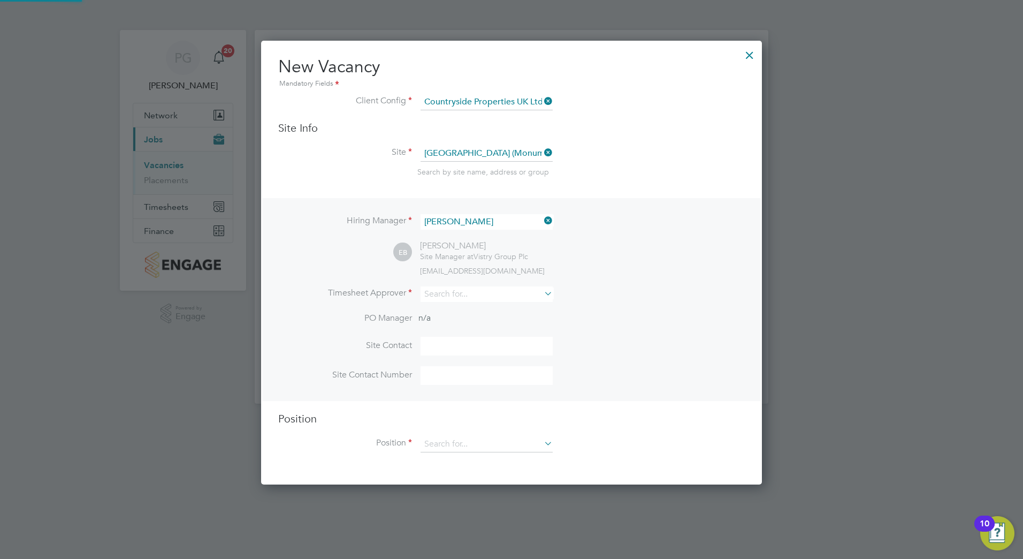
scroll to position [444, 501]
click at [467, 290] on input at bounding box center [487, 294] width 132 height 16
click at [486, 326] on li "Paul Gr iffiths" at bounding box center [486, 324] width 133 height 14
type input "[PERSON_NAME]"
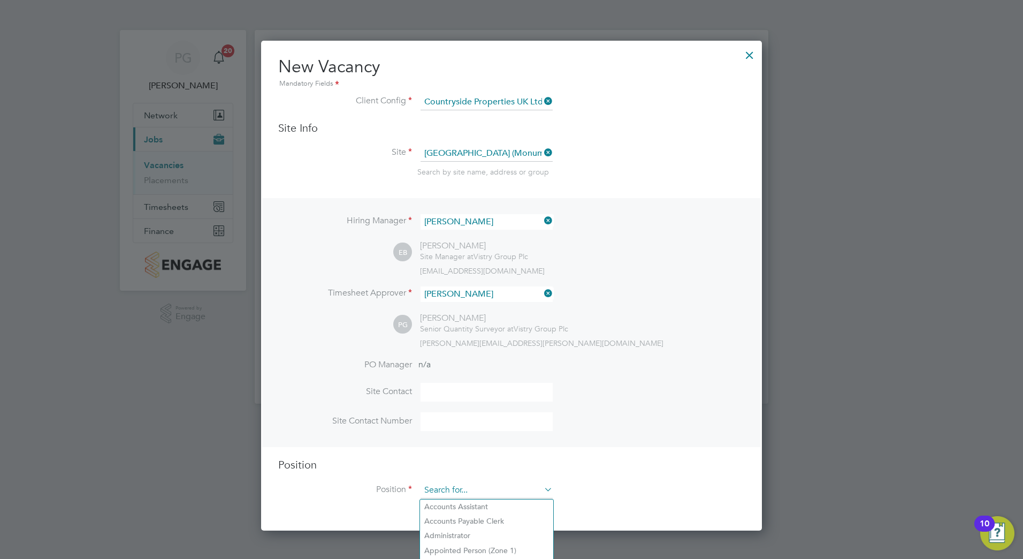
click at [460, 496] on input at bounding box center [487, 490] width 132 height 16
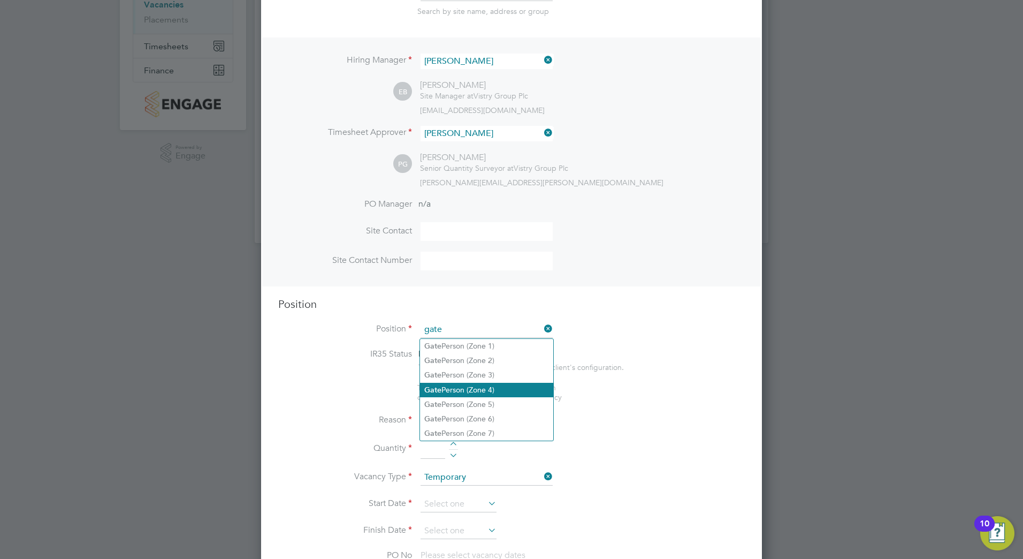
click at [489, 385] on li "Gate Person (Zone 4)" at bounding box center [486, 390] width 133 height 14
type input "Gate Person (Zone 4)"
type textarea "- Welcoming visitors and signing visitors in and out of site - Checking CSCS ca…"
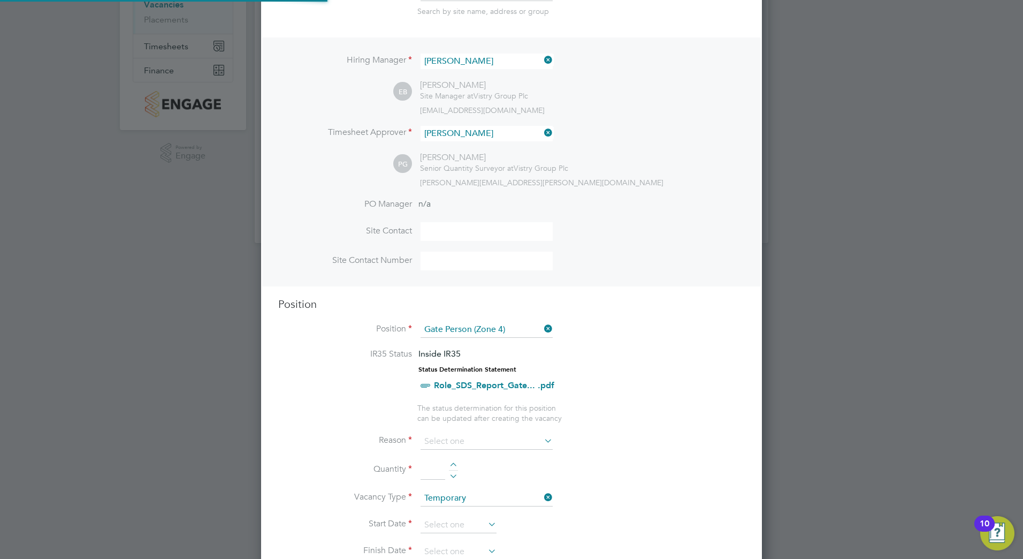
click at [670, 378] on li "IR35 Status Inside IR35 Status Determination Statement Role_SDS_Report_Gate... …" at bounding box center [511, 375] width 467 height 55
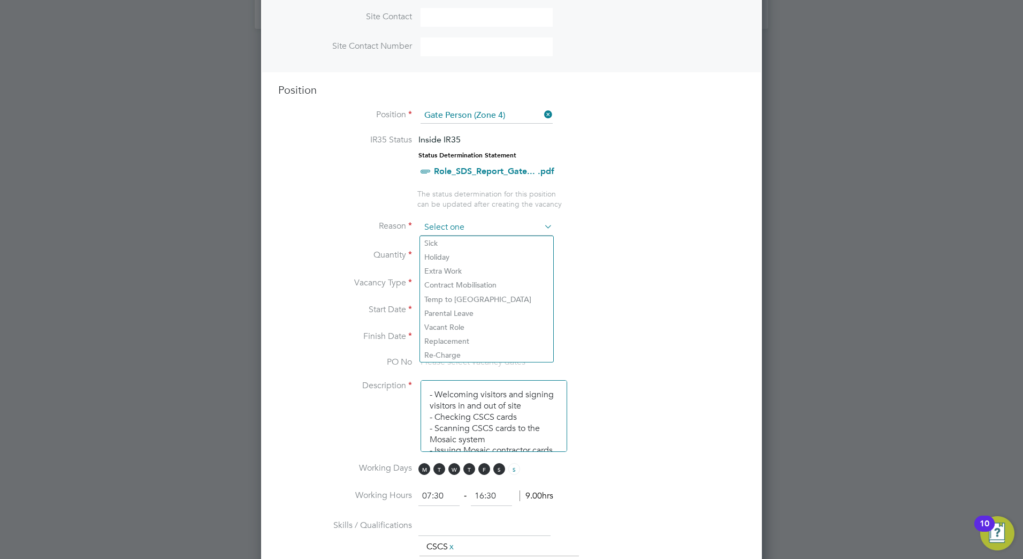
click at [486, 225] on input at bounding box center [487, 227] width 132 height 16
click at [443, 328] on li "Vacant Role" at bounding box center [486, 327] width 133 height 14
type input "Vacant Role"
click at [432, 254] on input at bounding box center [433, 255] width 25 height 19
type input "1"
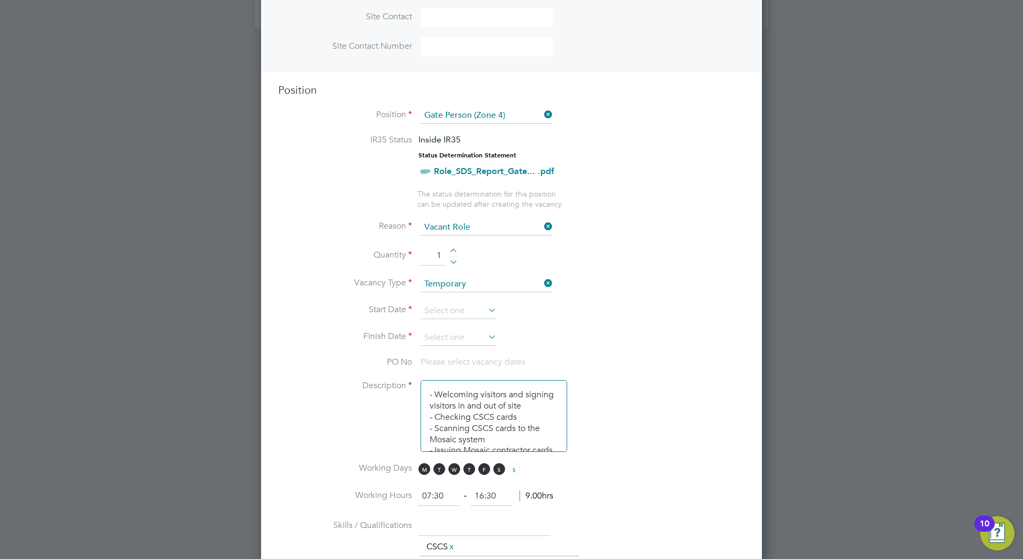
click at [647, 282] on li "Vacancy Type Temporary" at bounding box center [511, 289] width 467 height 27
click at [449, 308] on input at bounding box center [459, 311] width 76 height 16
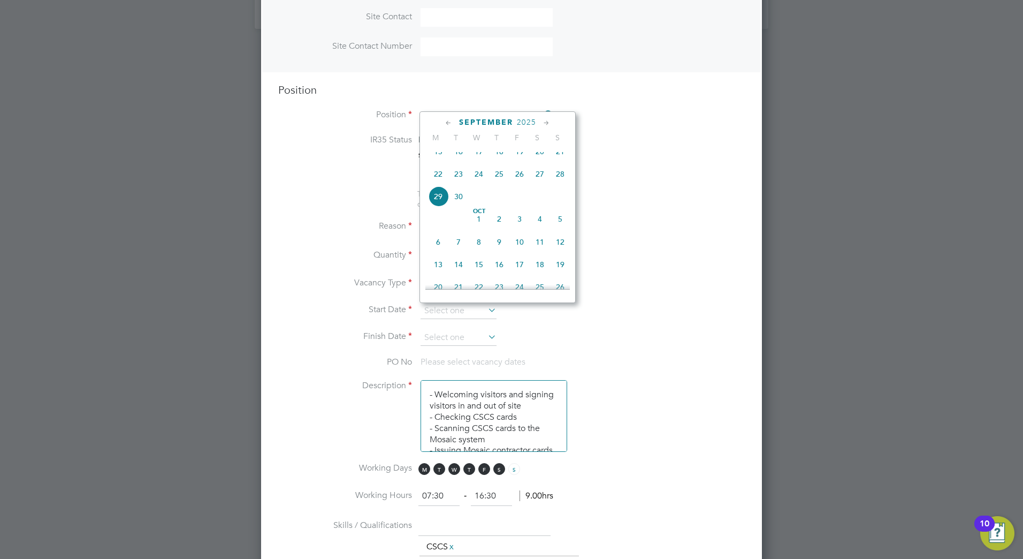
click at [445, 207] on span "29" at bounding box center [438, 196] width 20 height 20
type input "29 Sep 2025"
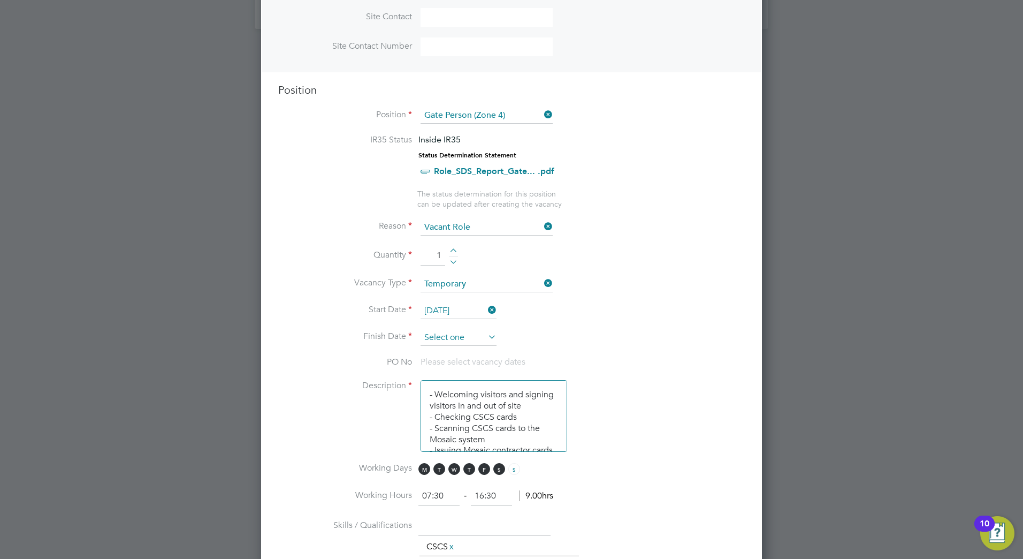
click at [451, 339] on input at bounding box center [459, 338] width 76 height 16
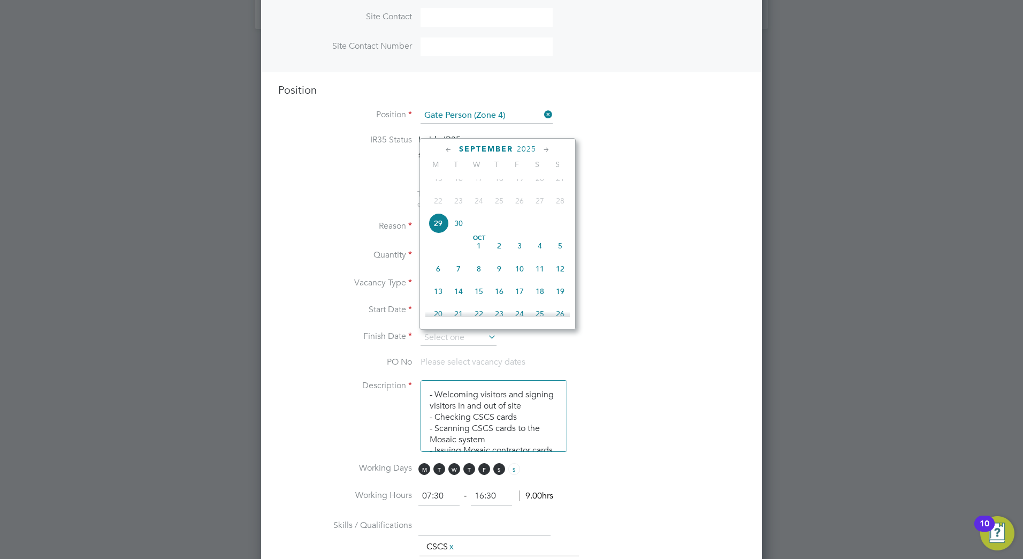
click at [522, 279] on span "10" at bounding box center [519, 268] width 20 height 20
type input "10 Oct 2025"
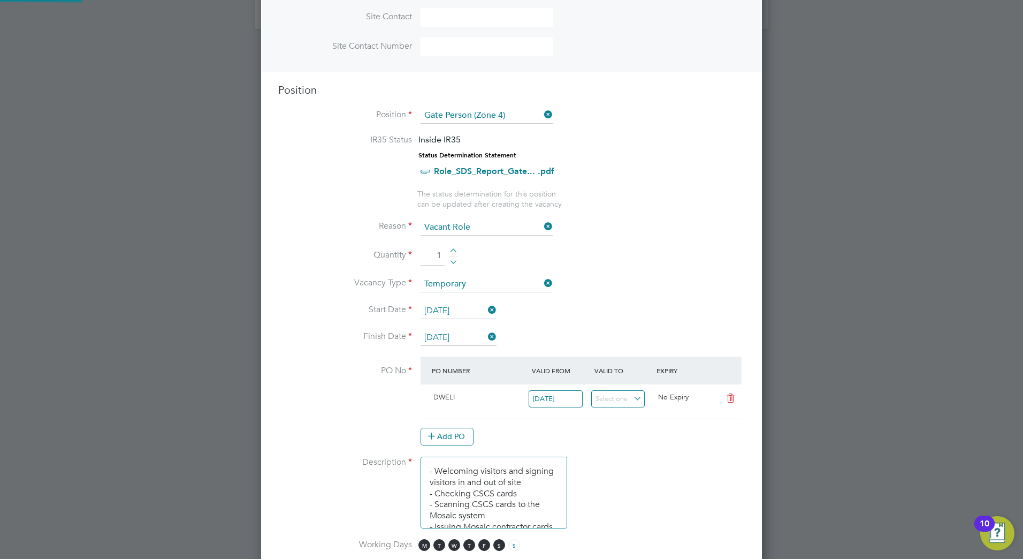
click at [658, 307] on li "Start Date 29 Sep 2025" at bounding box center [511, 316] width 467 height 27
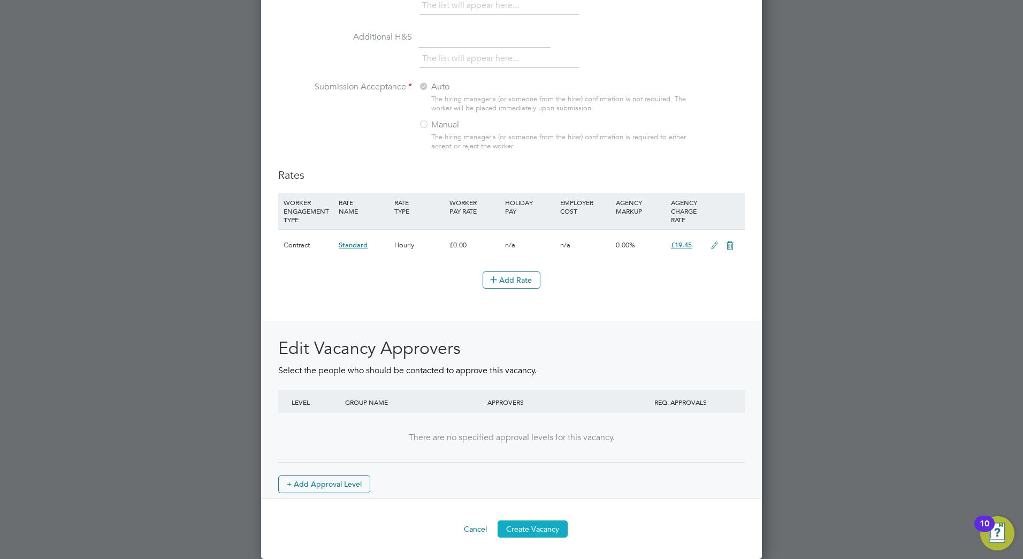
click at [524, 536] on button "Create Vacancy" at bounding box center [533, 528] width 70 height 17
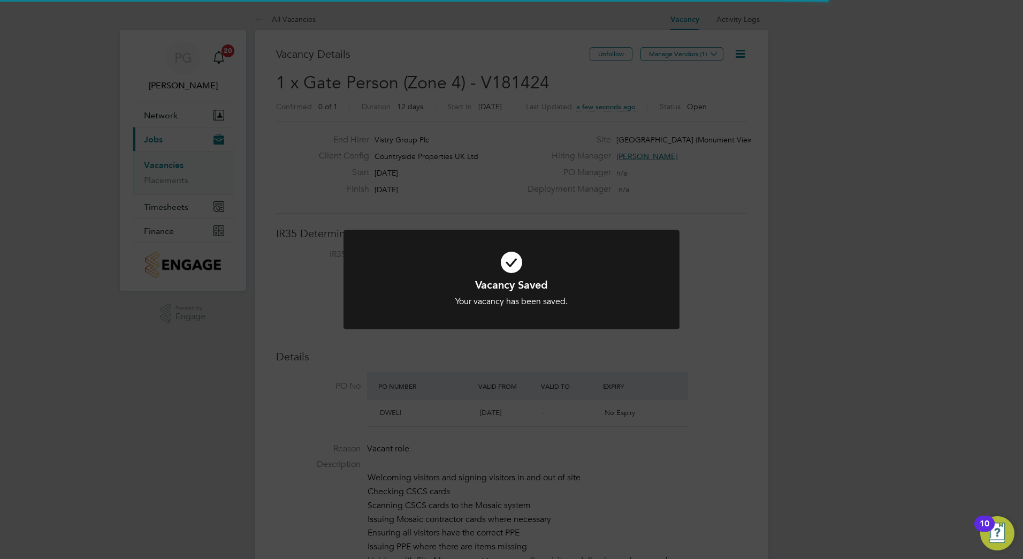
click at [501, 307] on div "Your vacancy has been saved." at bounding box center [511, 301] width 278 height 11
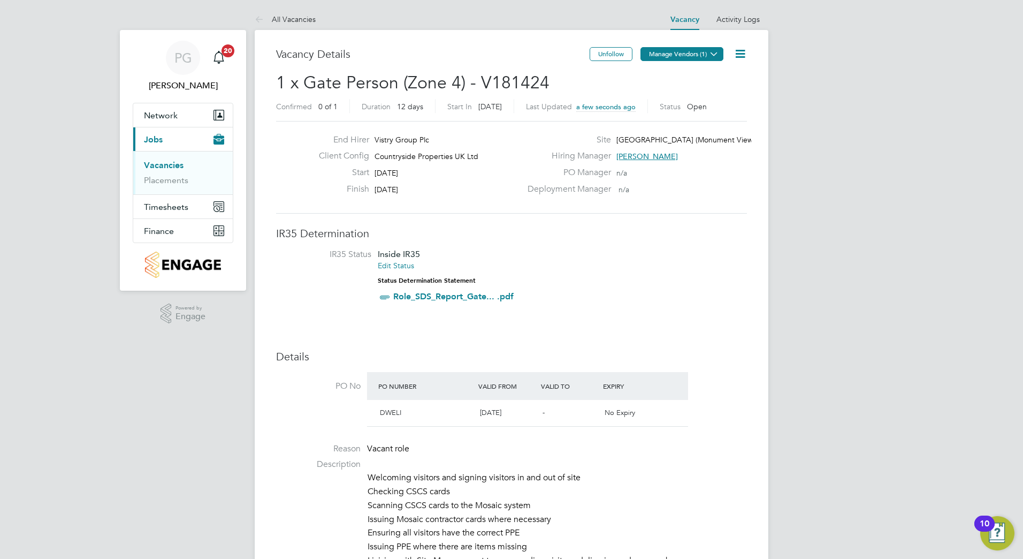
click at [673, 50] on button "Manage Vendors (1)" at bounding box center [682, 54] width 83 height 14
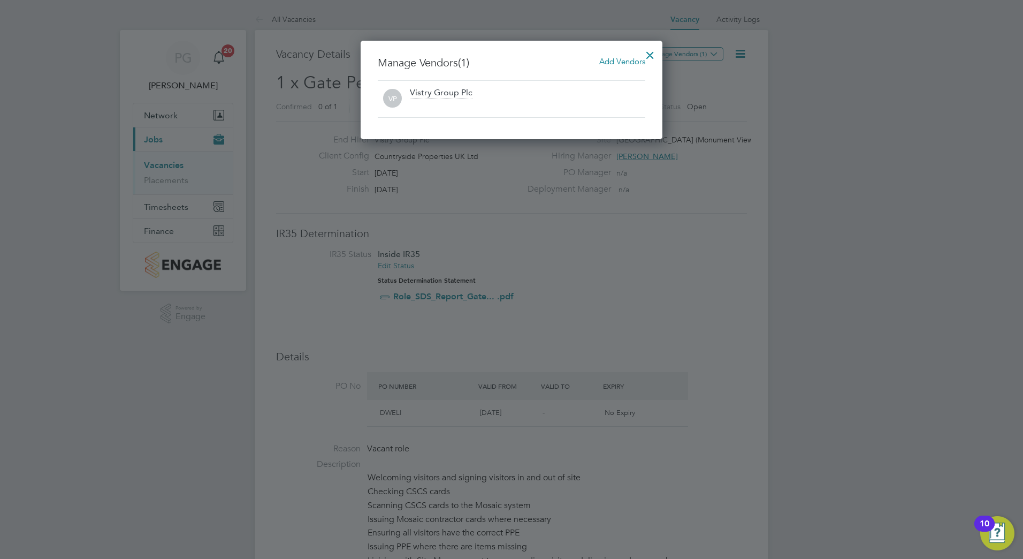
click at [622, 58] on span "Add Vendors" at bounding box center [622, 61] width 46 height 10
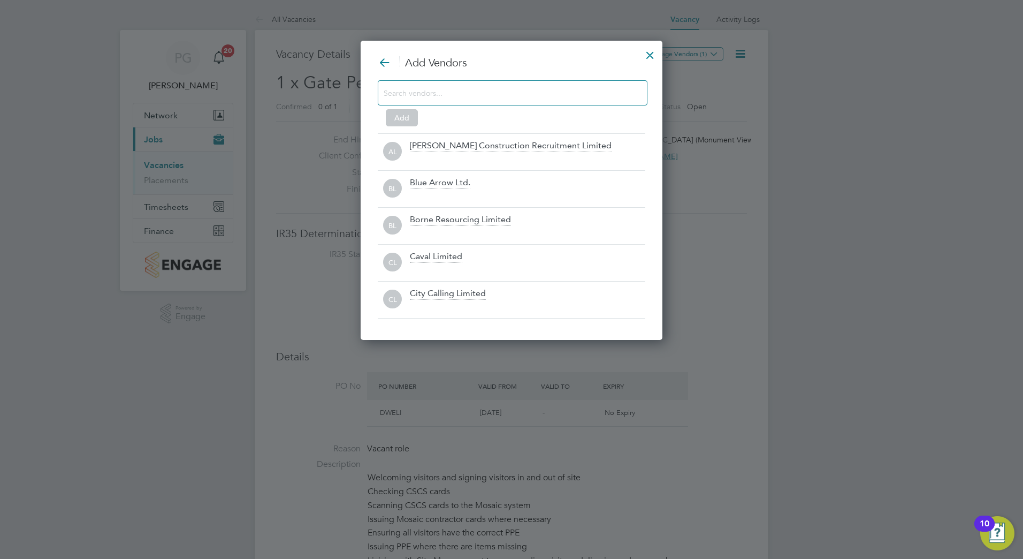
click at [482, 104] on div at bounding box center [513, 92] width 270 height 25
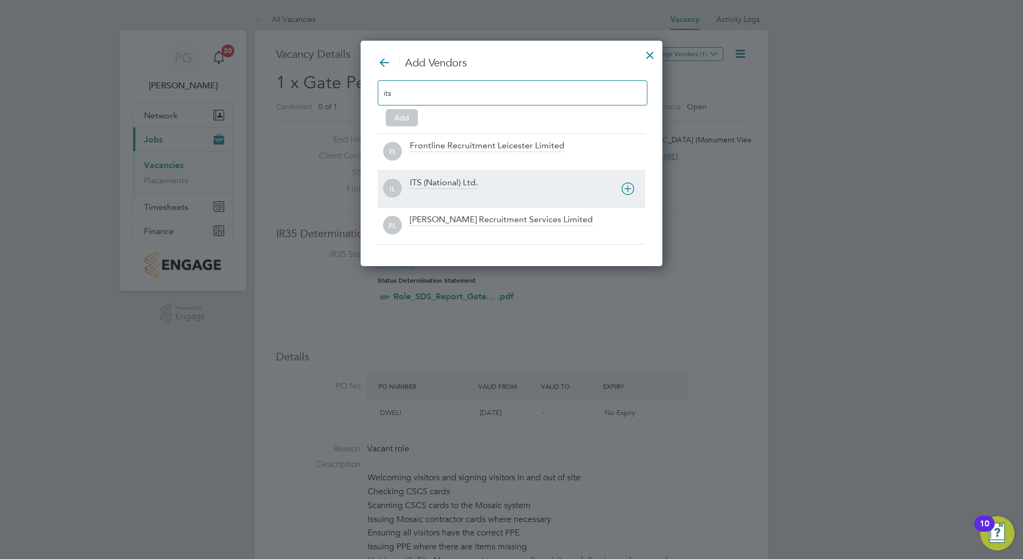
type input "its"
click at [449, 186] on div "ITS (National) Ltd." at bounding box center [444, 183] width 68 height 12
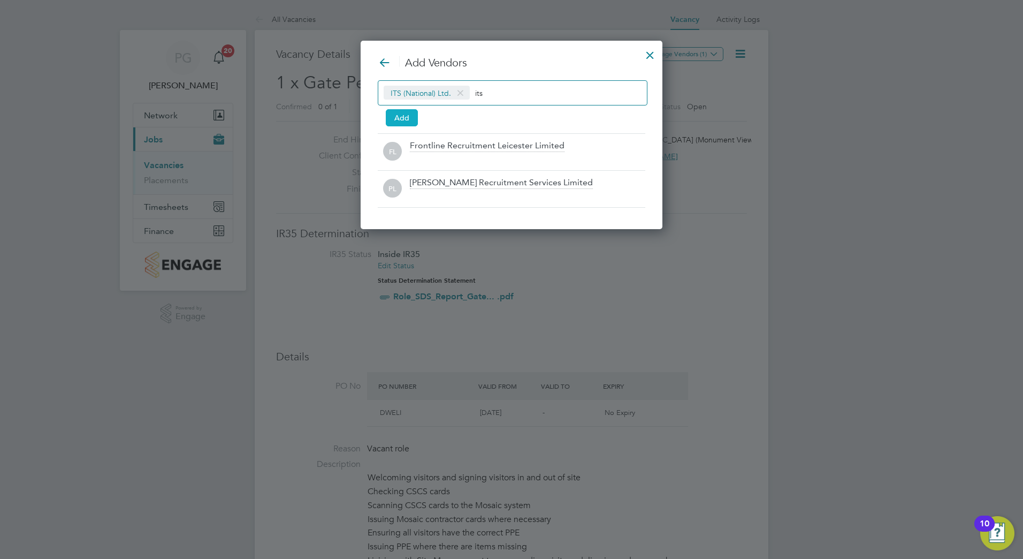
click at [407, 116] on button "Add" at bounding box center [402, 117] width 32 height 17
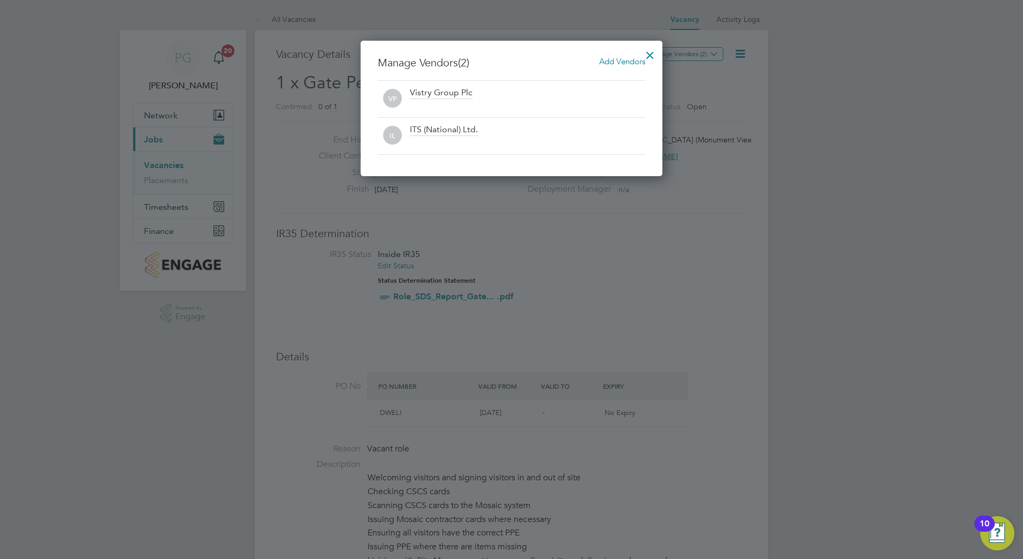
click at [651, 52] on div at bounding box center [650, 52] width 19 height 19
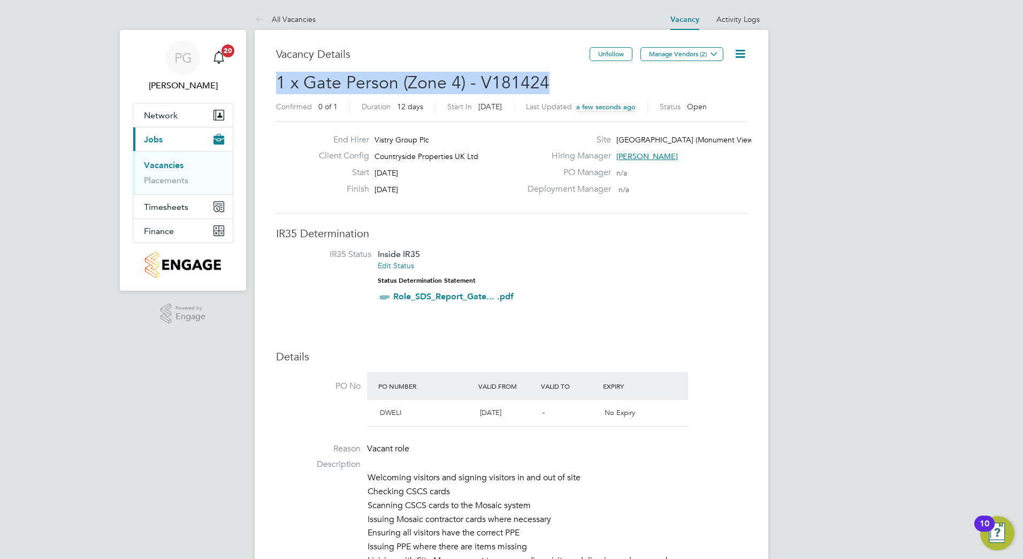
drag, startPoint x: 559, startPoint y: 80, endPoint x: 277, endPoint y: 81, distance: 282.0
click at [277, 81] on h2 "1 x Gate Person (Zone 4) - V181424 Confirmed 0 of 1 Duration 12 days Start In T…" at bounding box center [511, 94] width 471 height 45
copy span "1 x Gate Person (Zone 4) - V181424"
